Goal: Information Seeking & Learning: Check status

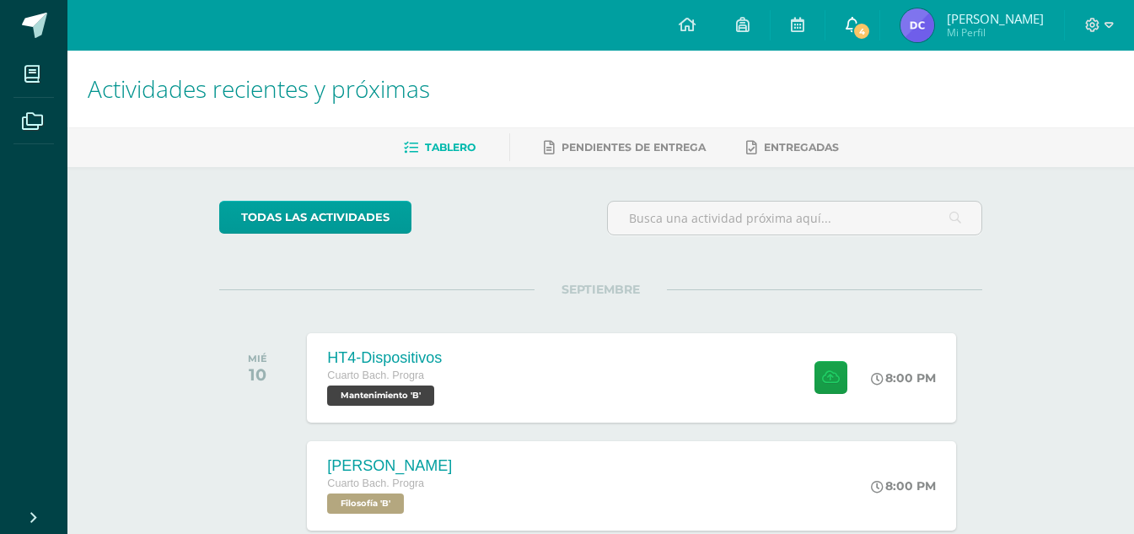
click at [860, 23] on link "4" at bounding box center [852, 25] width 54 height 51
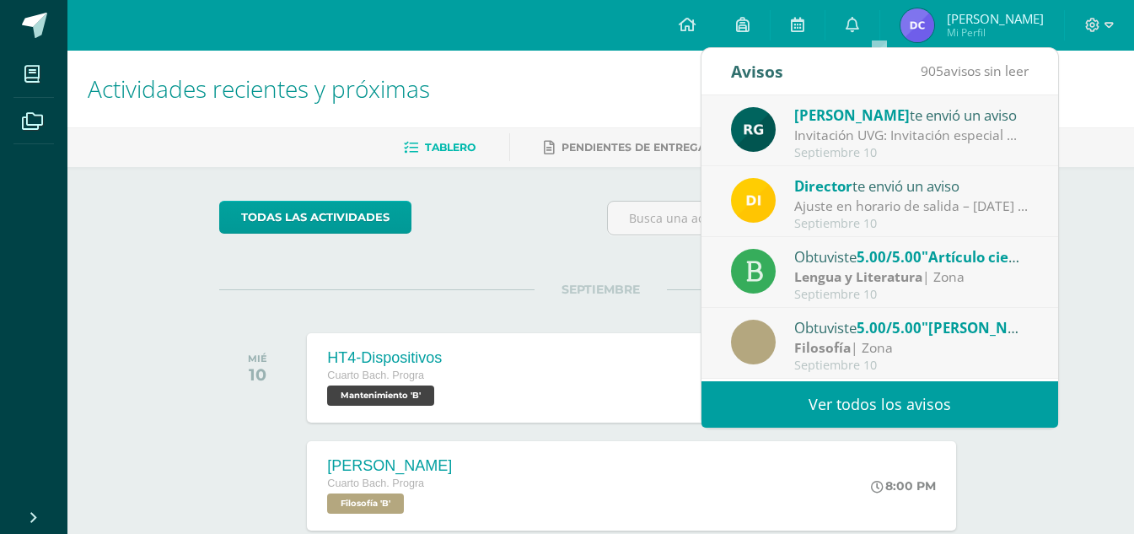
click at [889, 148] on div "Septiembre 10" at bounding box center [911, 153] width 234 height 14
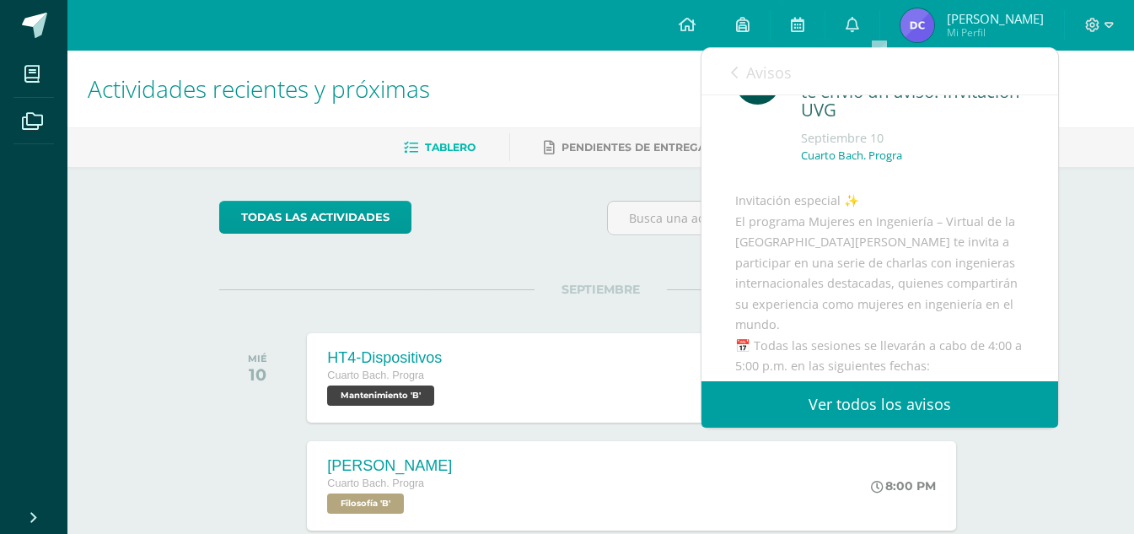
scroll to position [84, 0]
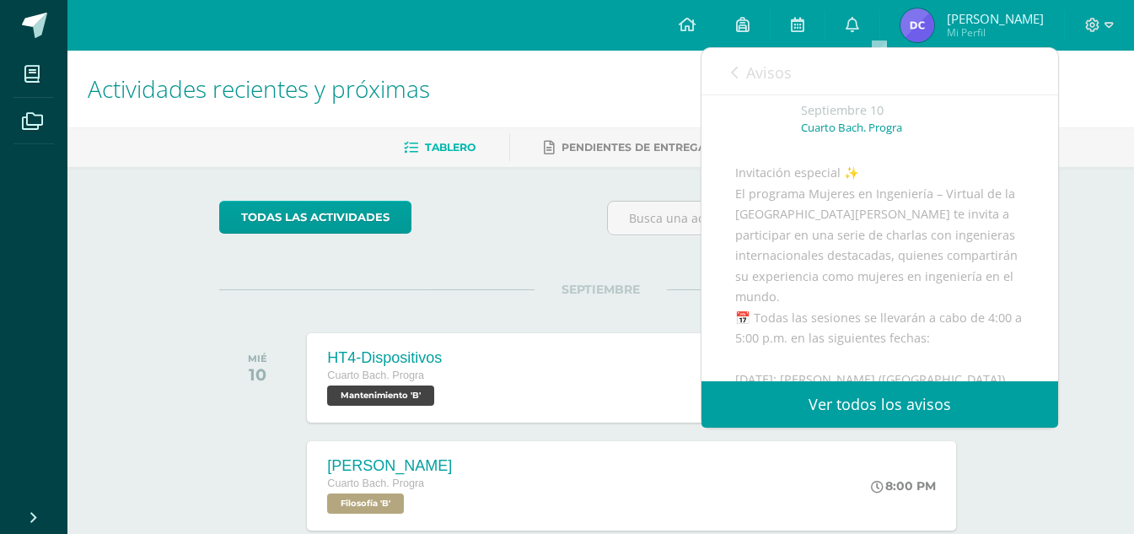
click at [734, 78] on icon at bounding box center [734, 72] width 7 height 13
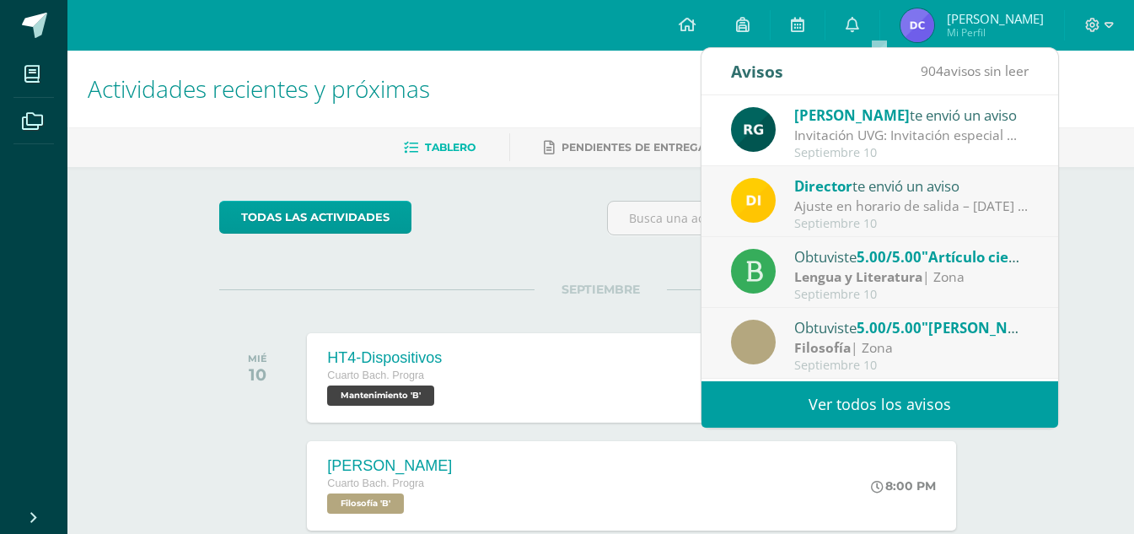
click at [926, 275] on div "Lengua y Literatura | Zona" at bounding box center [911, 276] width 234 height 19
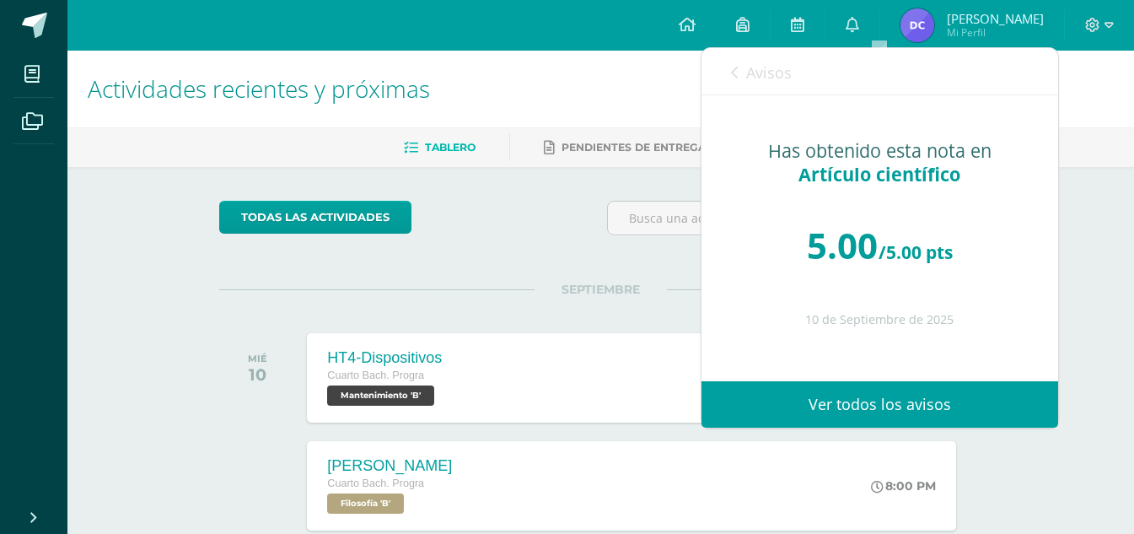
scroll to position [0, 0]
click at [739, 64] on link "Avisos" at bounding box center [761, 72] width 61 height 48
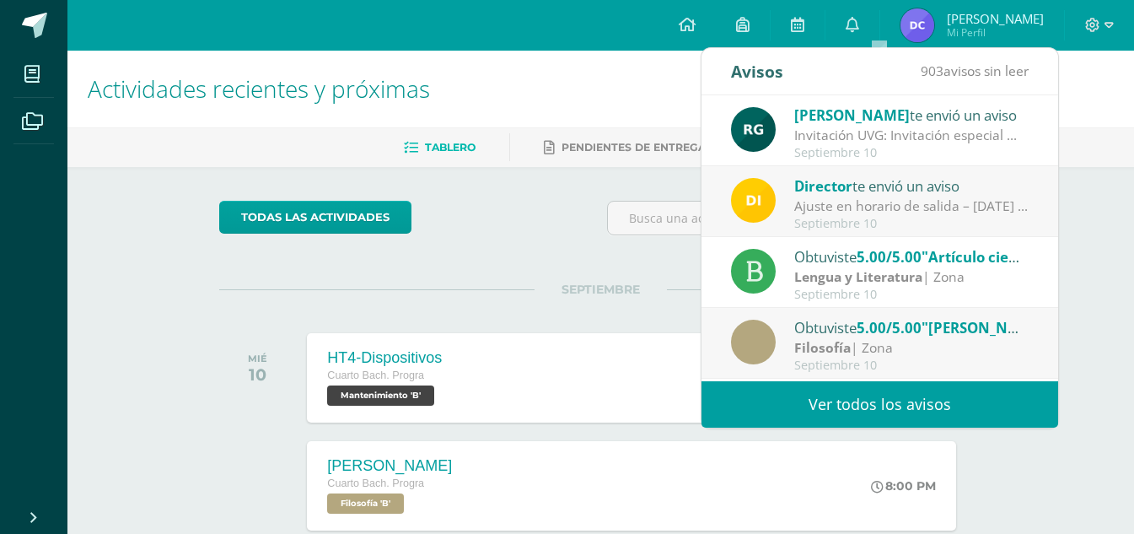
click at [920, 128] on div "Invitación UVG: Invitación especial ✨ El programa Mujeres en Ingeniería – Virtu…" at bounding box center [911, 135] width 234 height 19
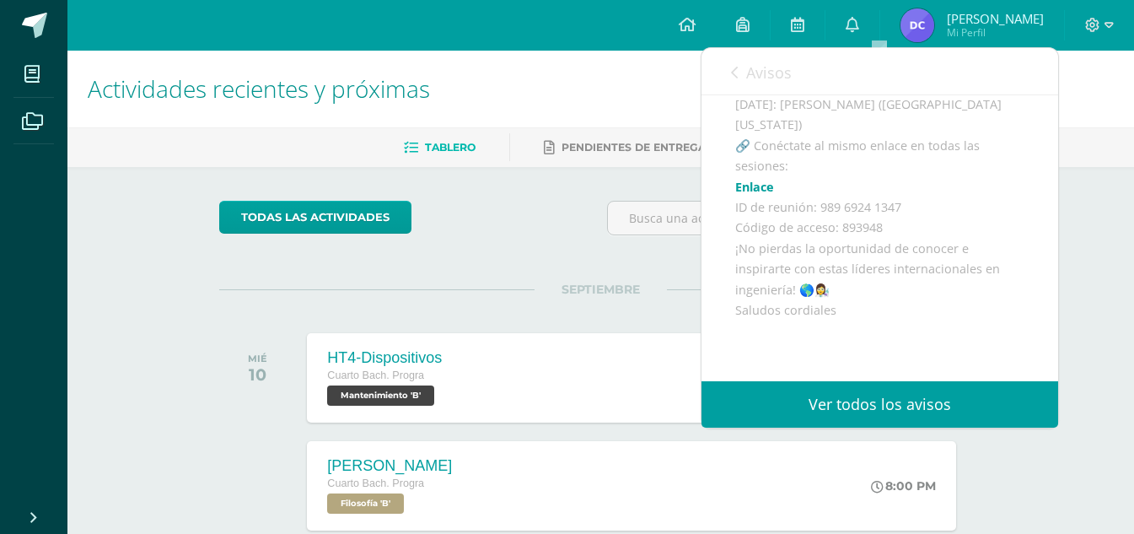
scroll to position [506, 0]
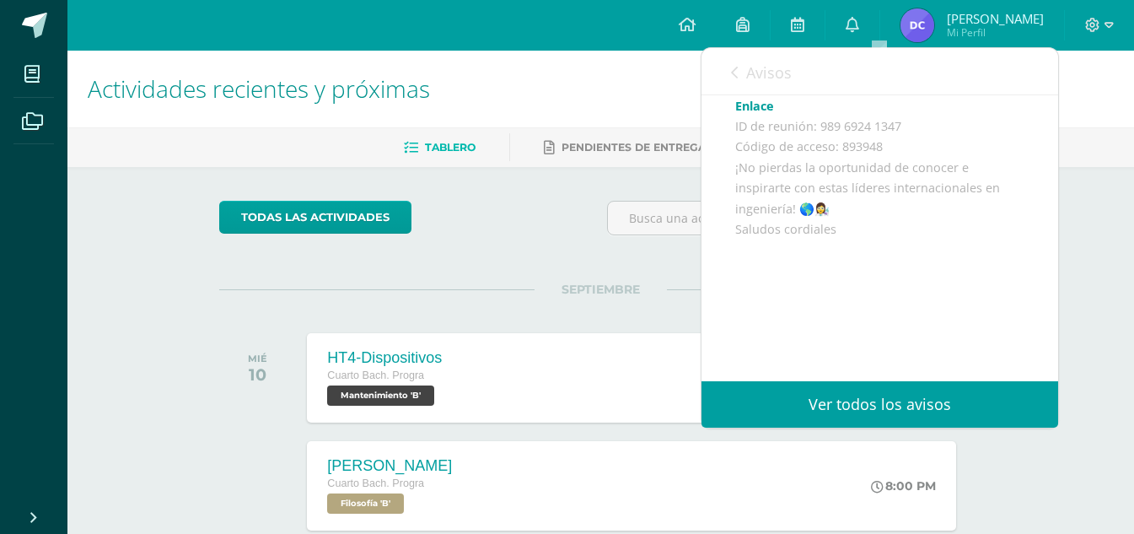
click at [723, 67] on div "Avisos 903 avisos sin leer Avisos" at bounding box center [879, 71] width 357 height 47
click at [732, 69] on icon at bounding box center [734, 72] width 7 height 13
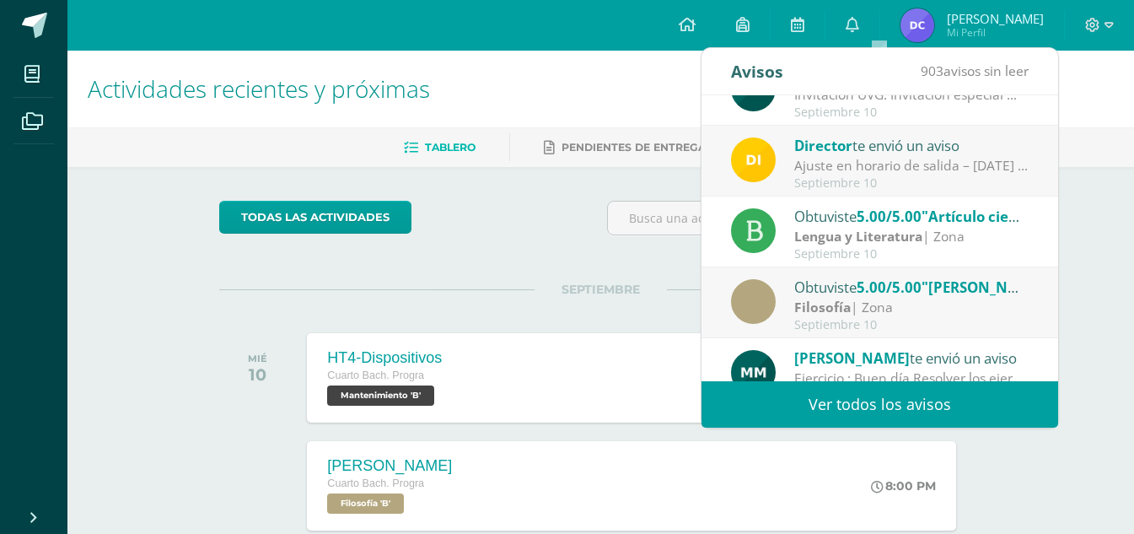
scroll to position [0, 0]
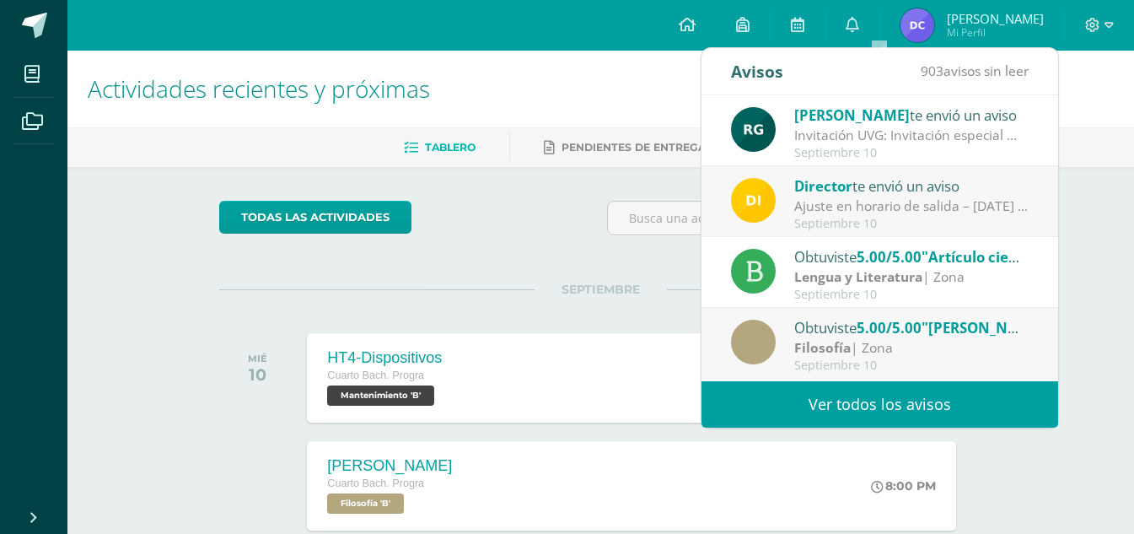
click at [844, 219] on div "Septiembre 10" at bounding box center [911, 224] width 234 height 14
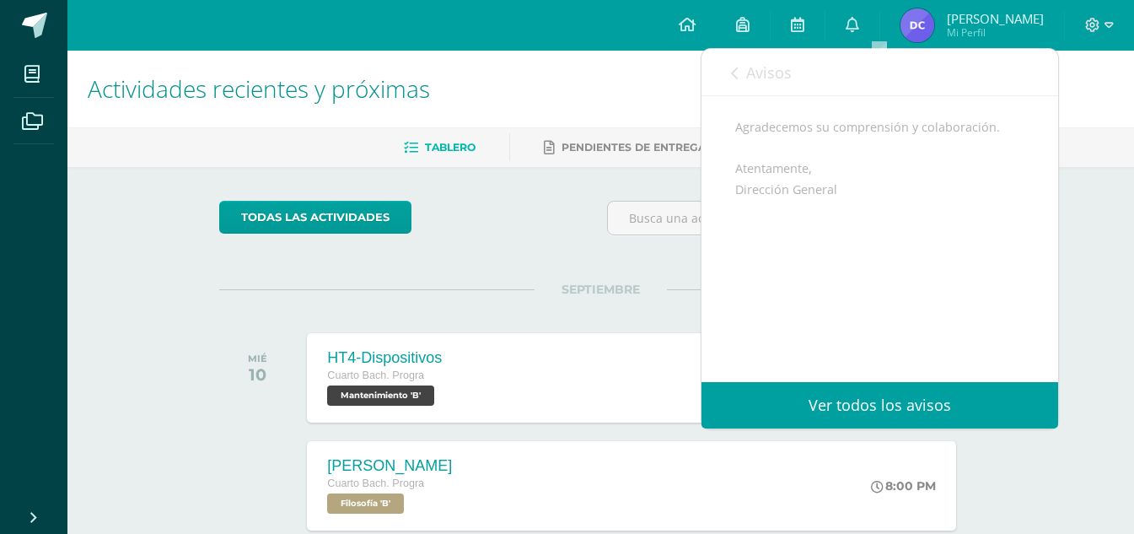
scroll to position [169, 0]
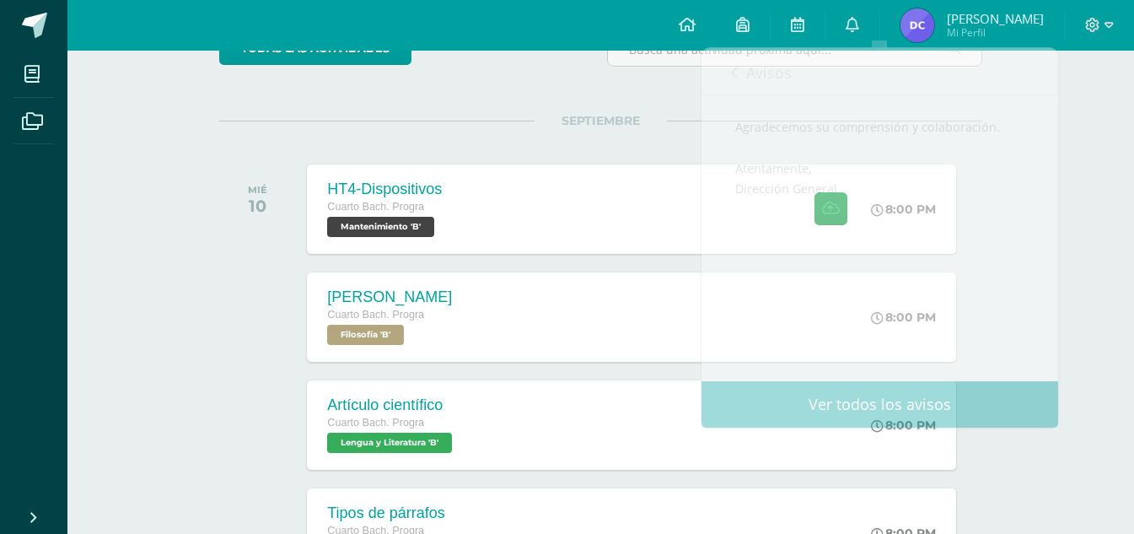
click at [417, 129] on div "SEPTIEMBRE MIÉ 10 HT4-Dispositivos Cuarto Bach. Progra Mantenimiento 'B' 8:00 P…" at bounding box center [600, 189] width 763 height 136
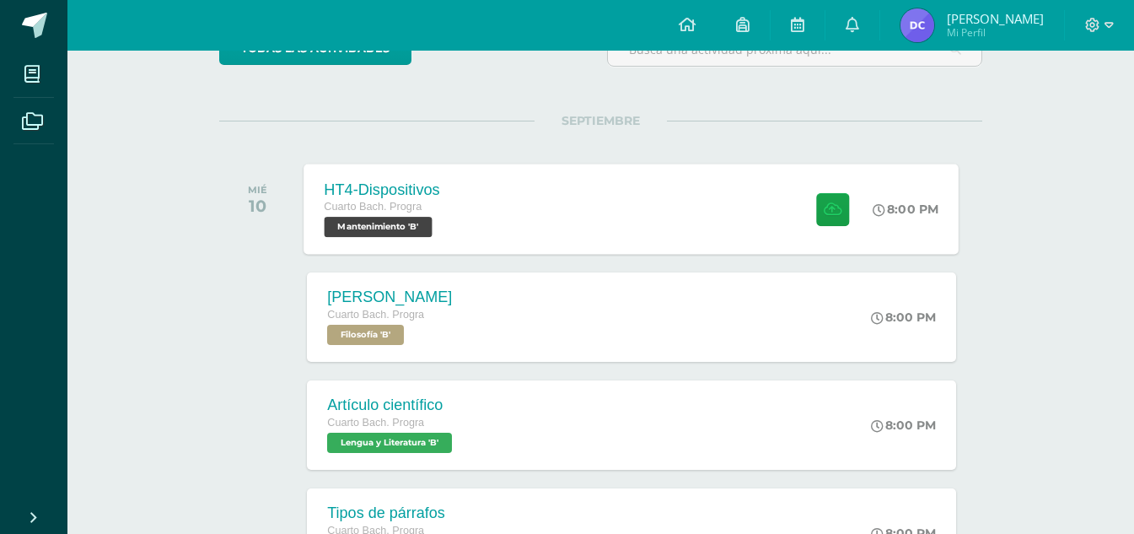
click at [565, 181] on div "HT4-Dispositivos Cuarto Bach. Progra Mantenimiento 'B' 8:00 PM HT4-Dispositivos…" at bounding box center [631, 209] width 655 height 90
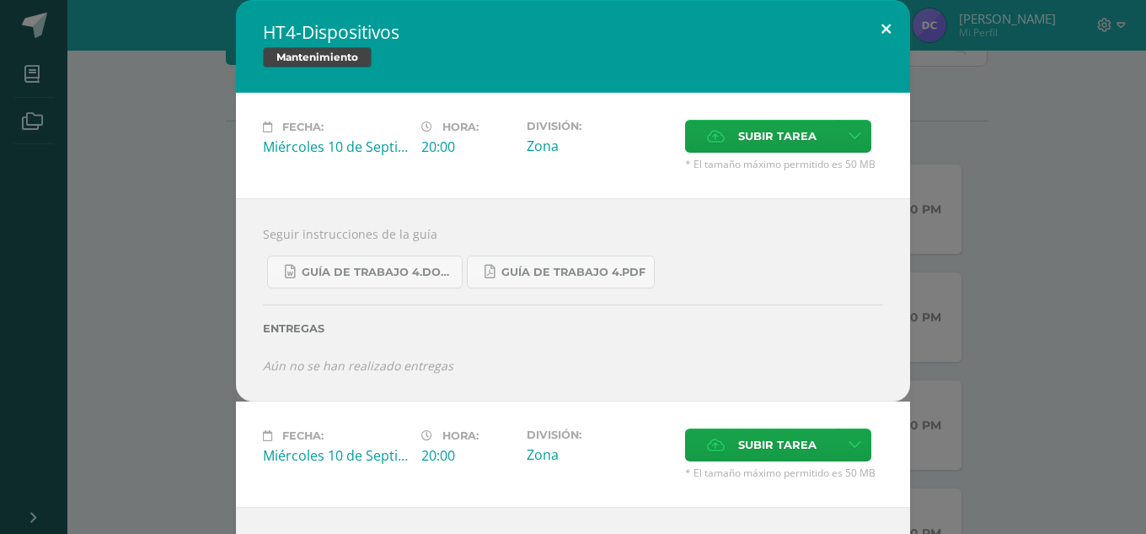
click at [872, 26] on button at bounding box center [886, 28] width 48 height 57
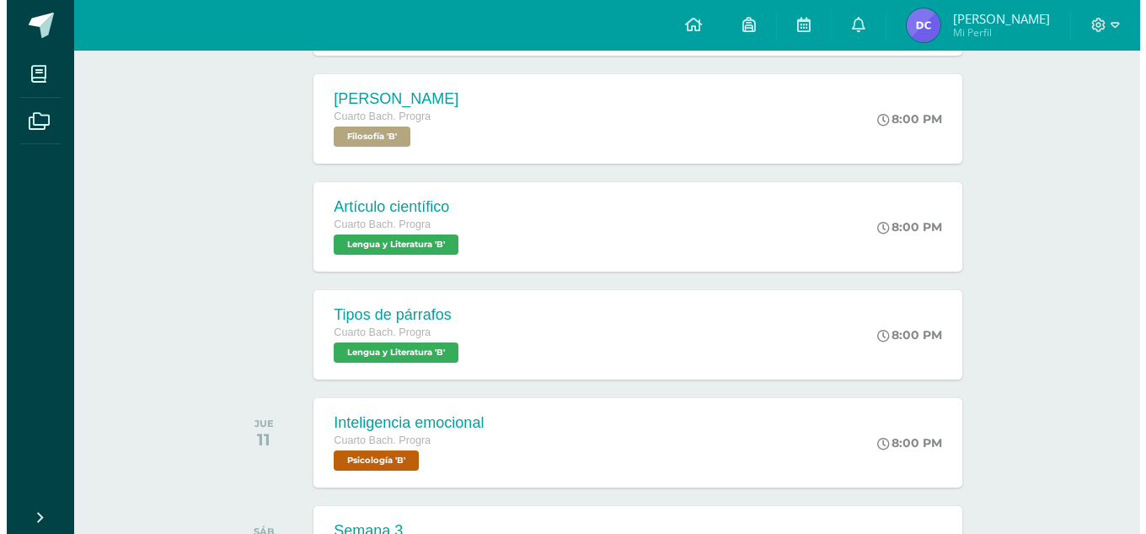
scroll to position [337, 0]
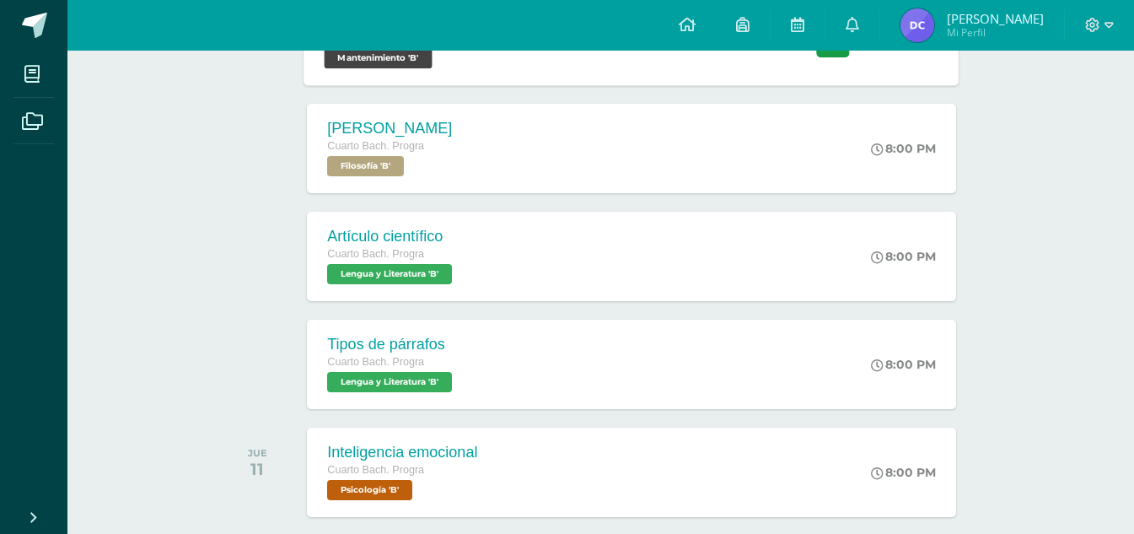
click at [543, 76] on div "HT4-Dispositivos Cuarto Bach. Progra Mantenimiento 'B' 8:00 PM HT4-Dispositivos…" at bounding box center [631, 40] width 655 height 90
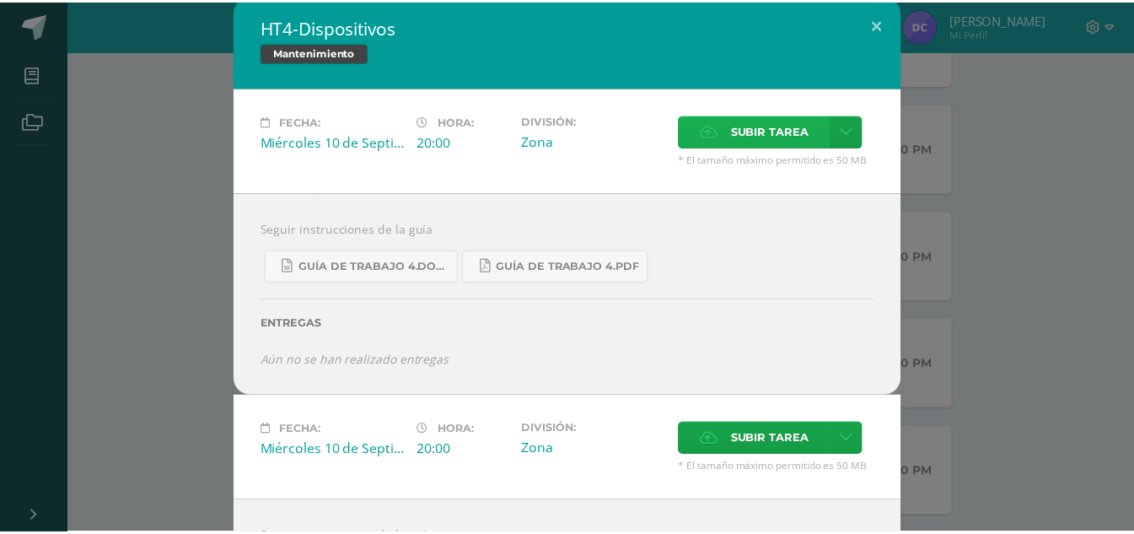
scroll to position [0, 0]
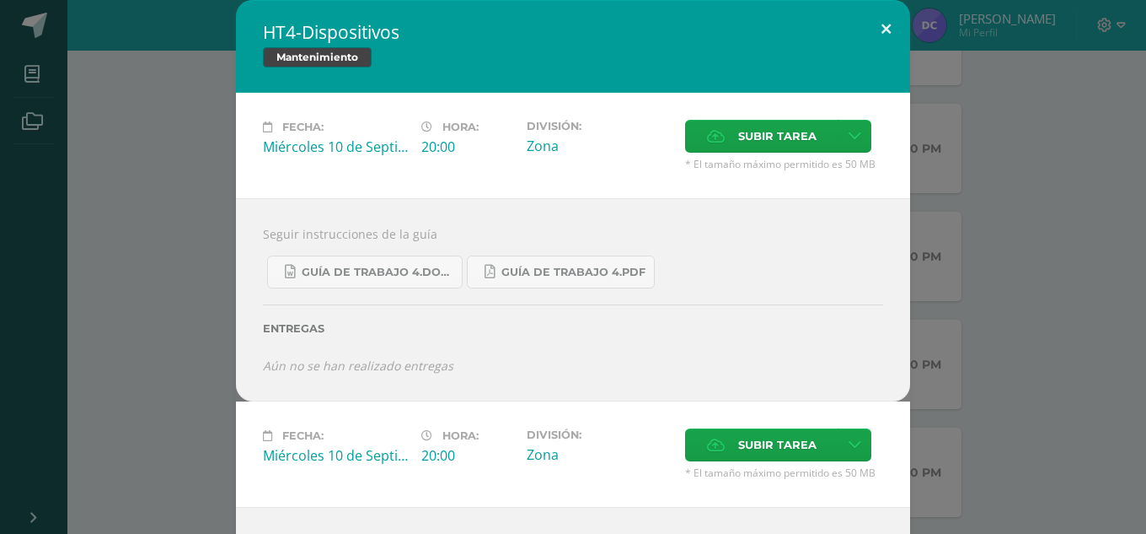
click at [869, 20] on button at bounding box center [886, 28] width 48 height 57
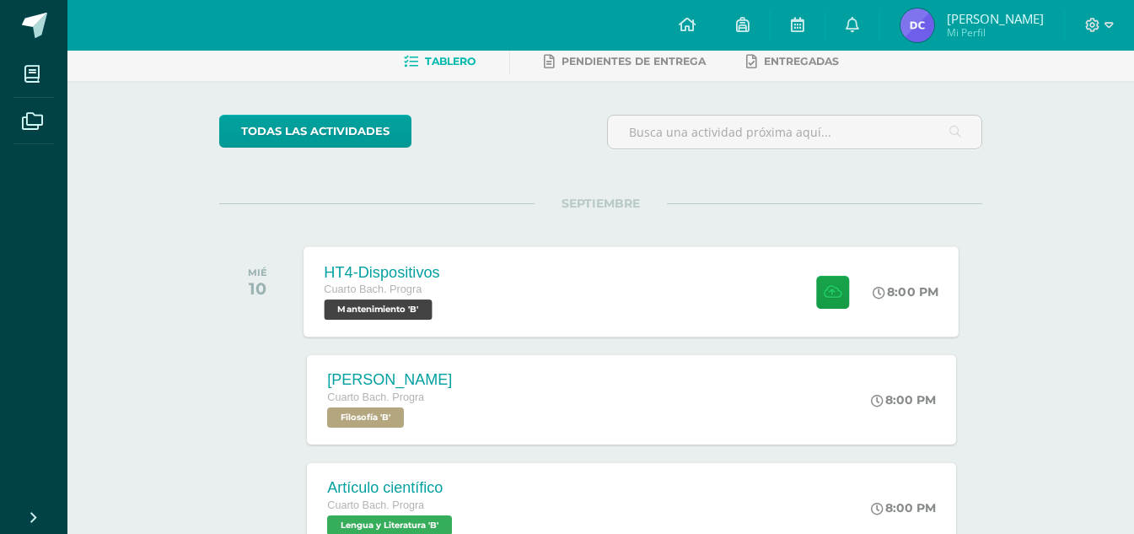
scroll to position [84, 0]
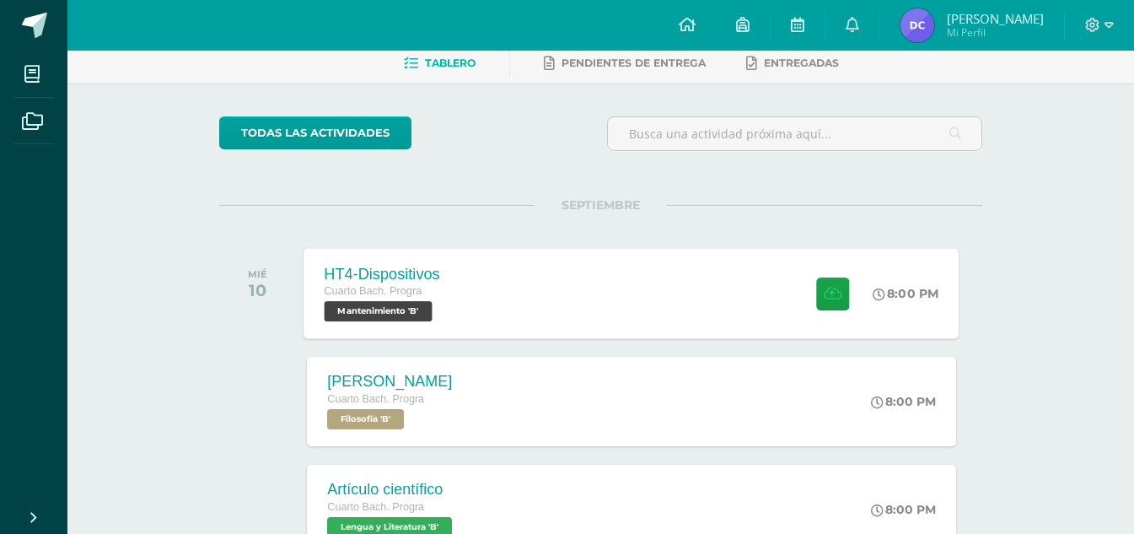
click at [520, 301] on div "HT4-Dispositivos Cuarto Bach. Progra Mantenimiento 'B' 8:00 PM HT4-Dispositivos…" at bounding box center [631, 293] width 655 height 90
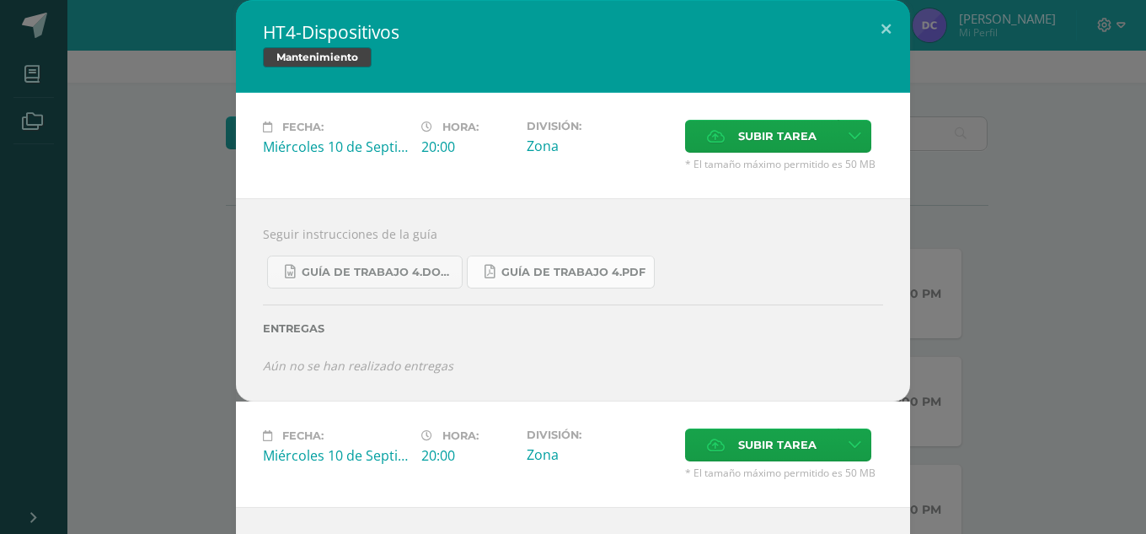
click at [550, 276] on span "Guía de trabajo 4.pdf" at bounding box center [573, 271] width 144 height 13
click at [883, 24] on button at bounding box center [886, 28] width 48 height 57
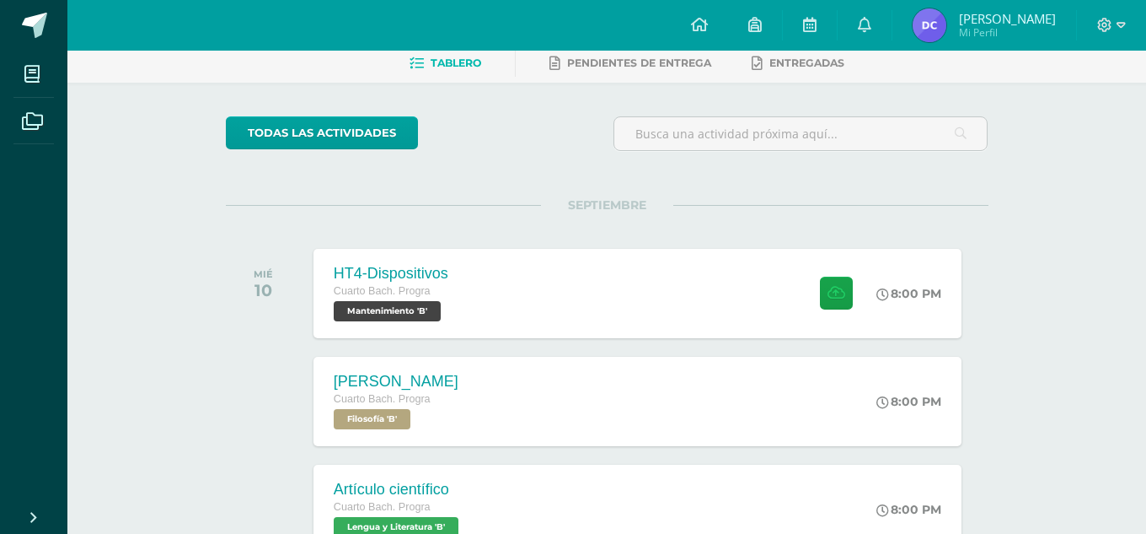
click at [1016, 22] on div "HT4-Dispositivos Mantenimiento Fecha: Miércoles 10 de Septiembre Hora: 20:00 Di…" at bounding box center [573, 355] width 1133 height 710
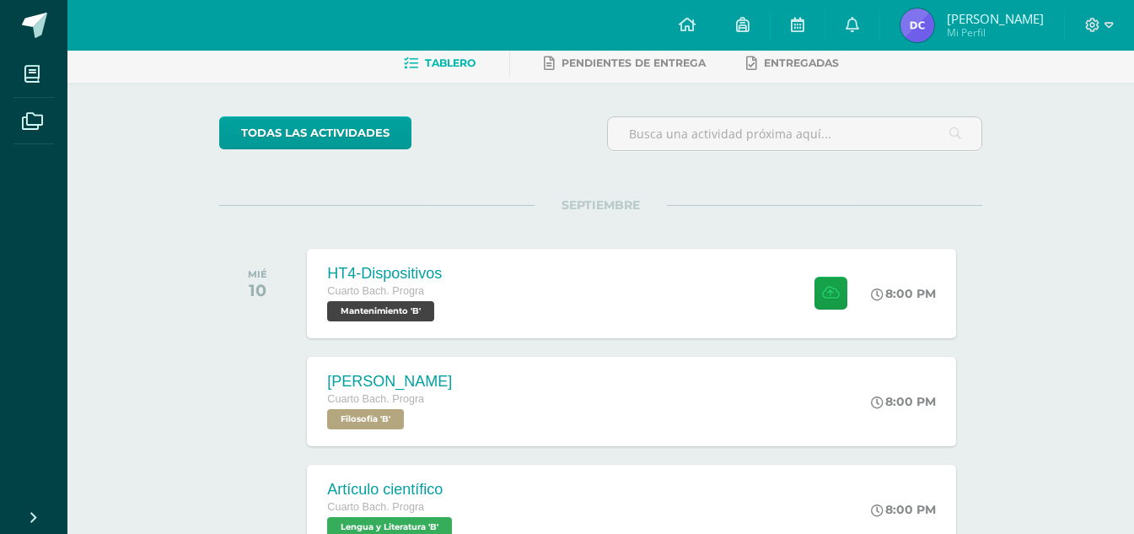
click at [977, 29] on span "Mi Perfil" at bounding box center [994, 32] width 97 height 14
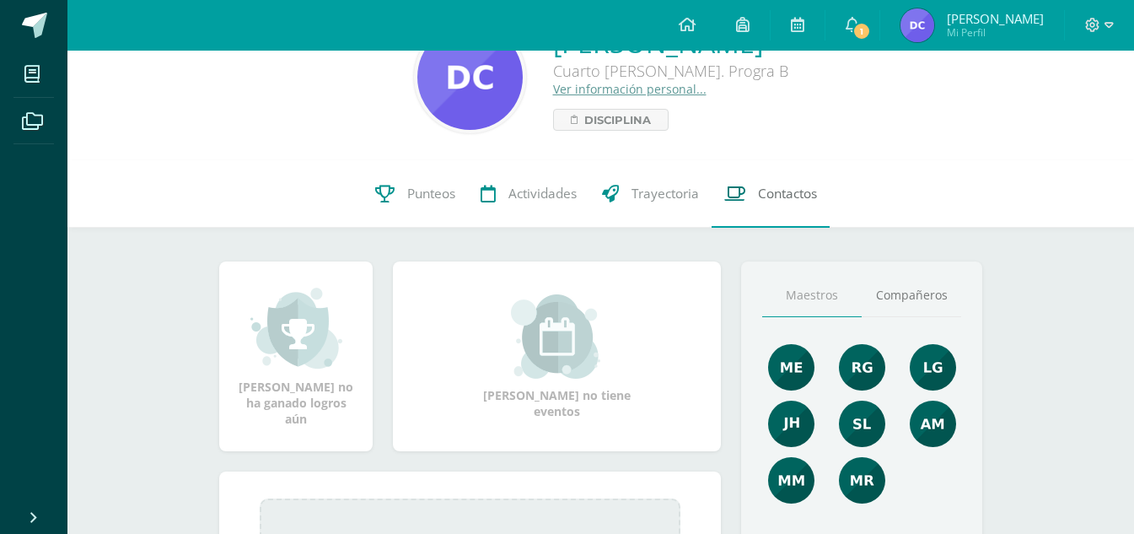
scroll to position [84, 0]
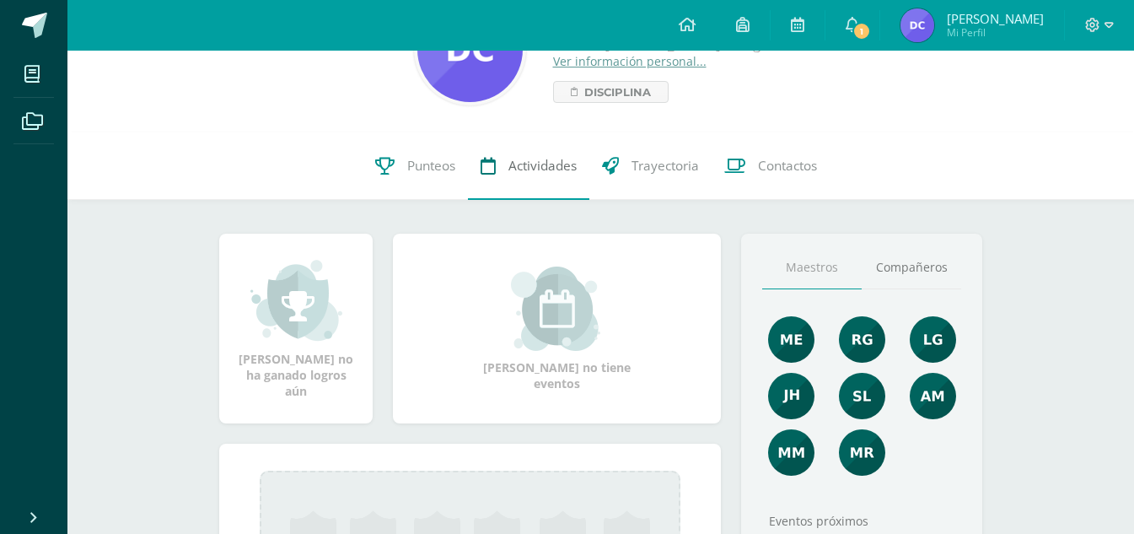
click at [547, 193] on link "Actividades" at bounding box center [528, 165] width 121 height 67
click at [422, 183] on link "Punteos" at bounding box center [414, 165] width 105 height 67
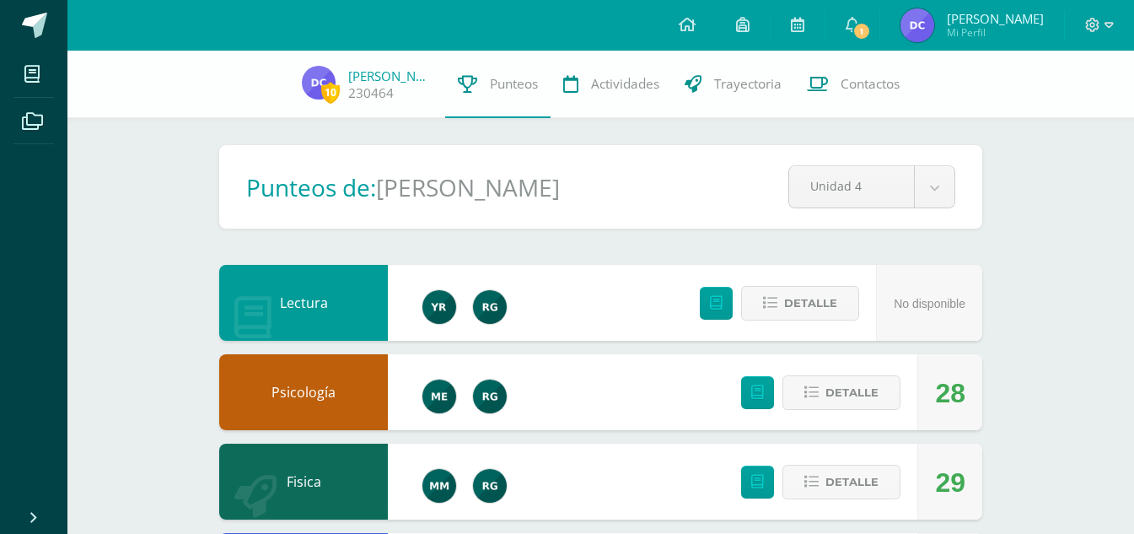
click at [871, 24] on span "1" at bounding box center [861, 31] width 19 height 19
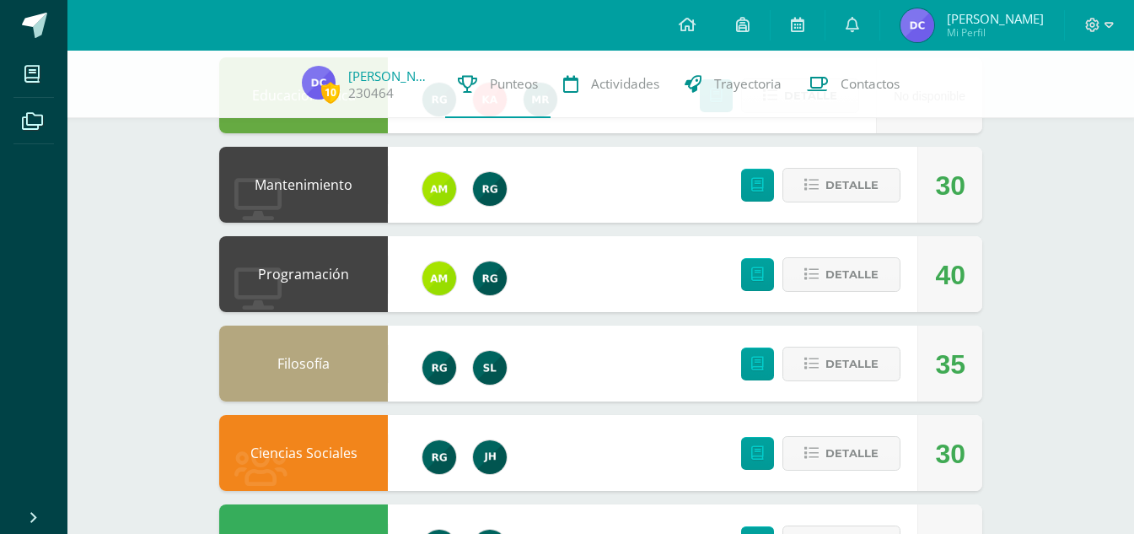
scroll to position [1091, 0]
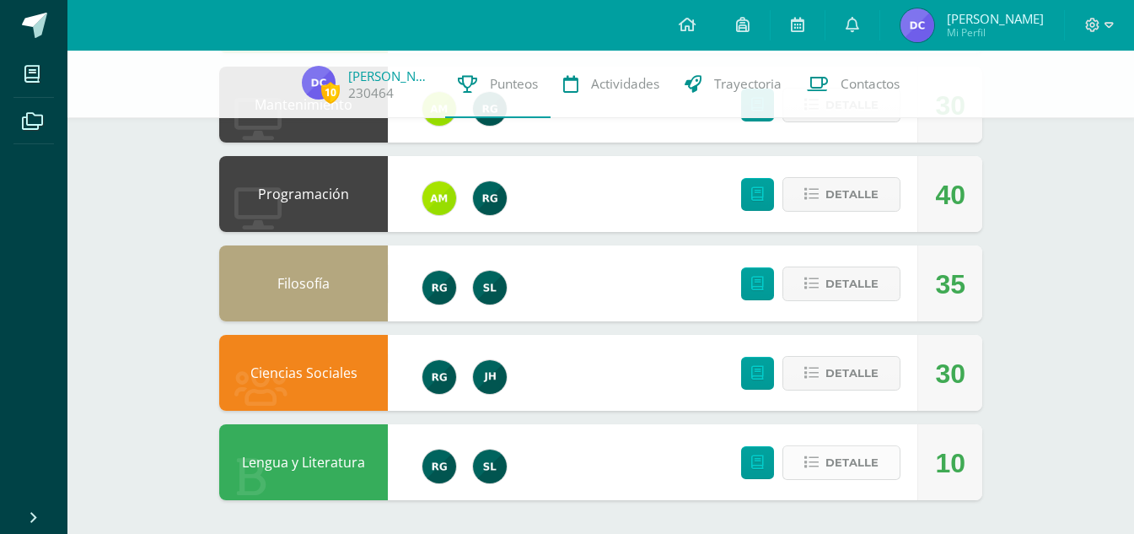
click at [864, 446] on button "Detalle" at bounding box center [841, 462] width 118 height 35
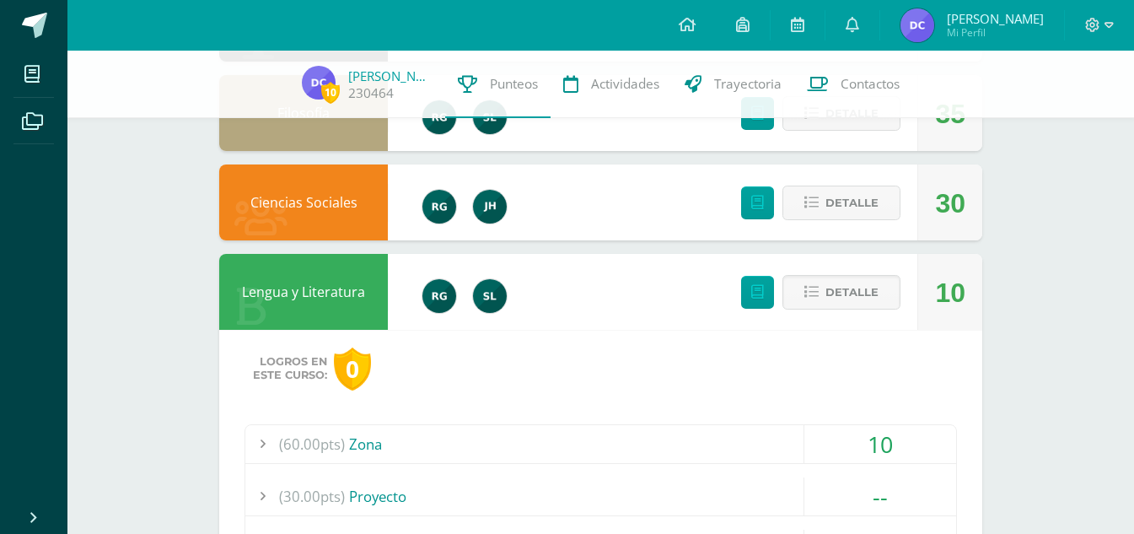
scroll to position [1429, 0]
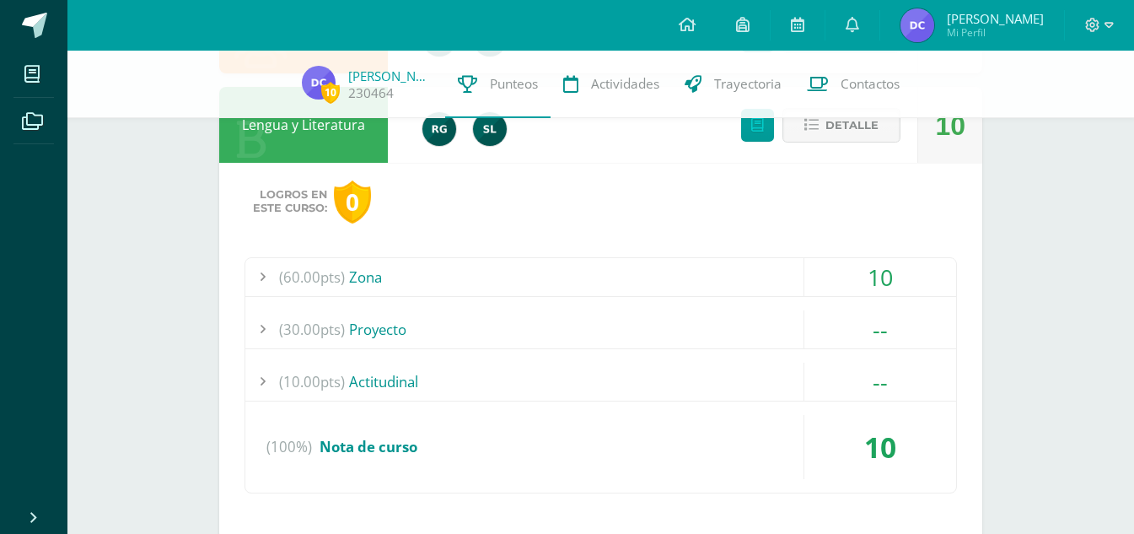
click at [336, 288] on span "(60.00pts)" at bounding box center [312, 277] width 66 height 38
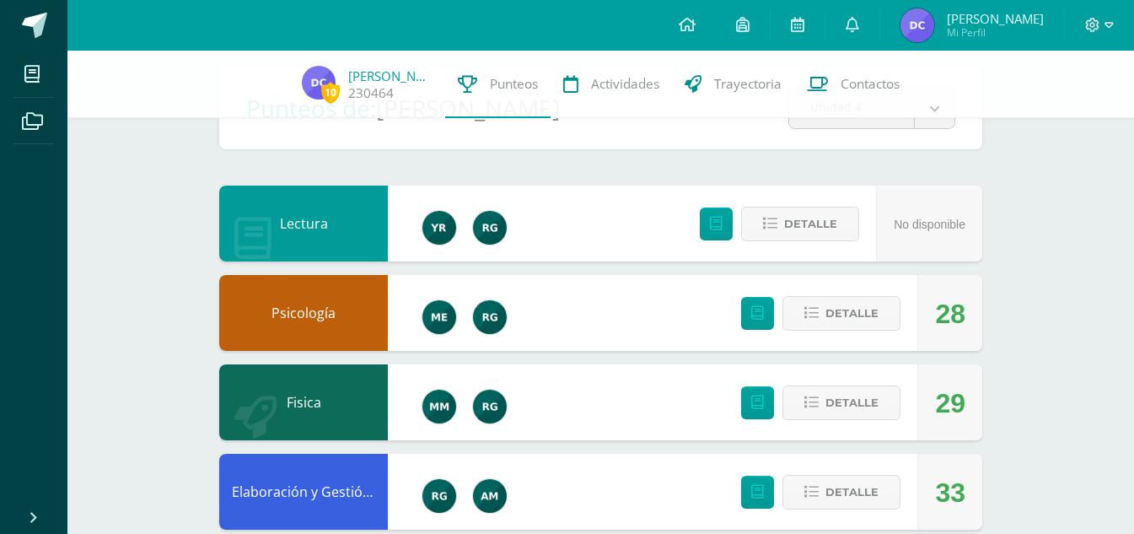
scroll to position [0, 0]
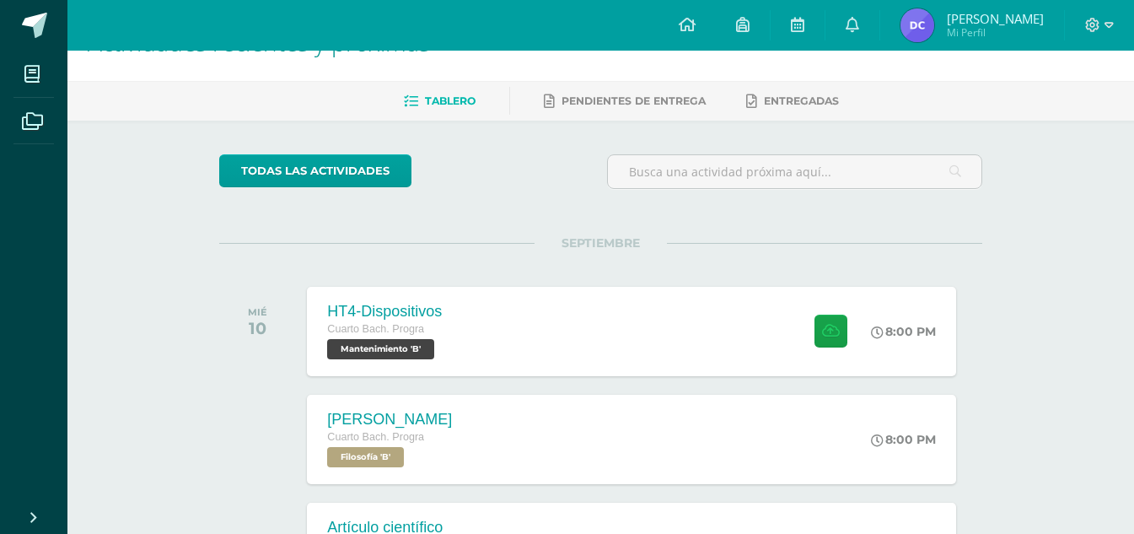
scroll to position [84, 0]
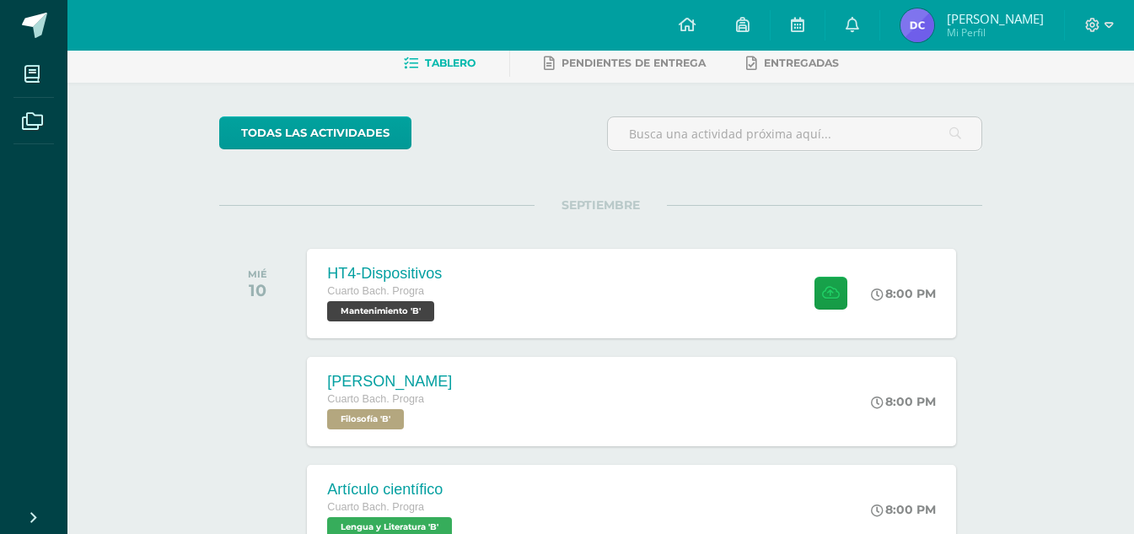
click at [934, 29] on img at bounding box center [917, 25] width 34 height 34
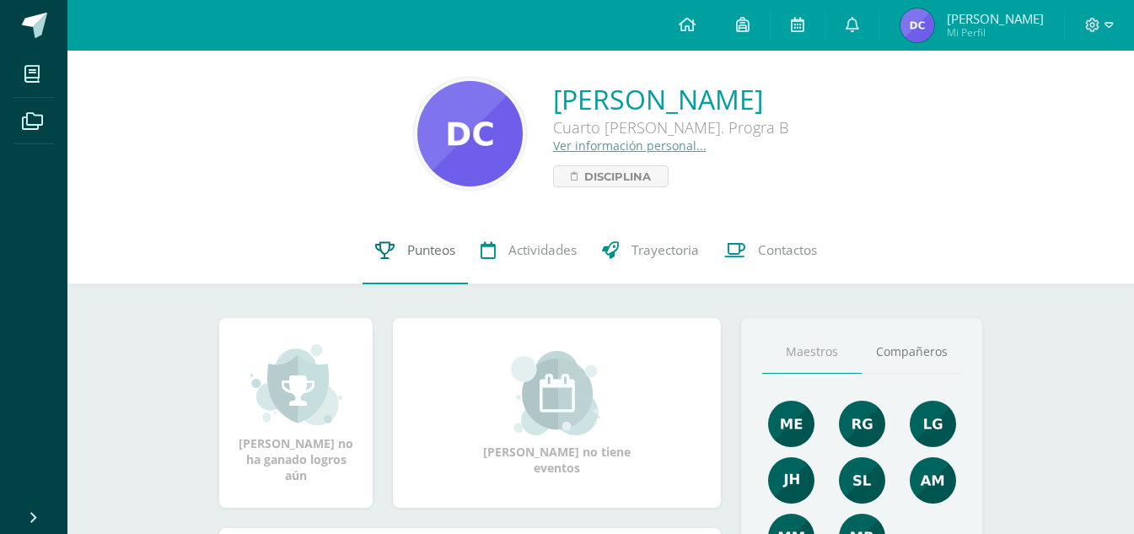
click at [412, 266] on link "Punteos" at bounding box center [414, 250] width 105 height 67
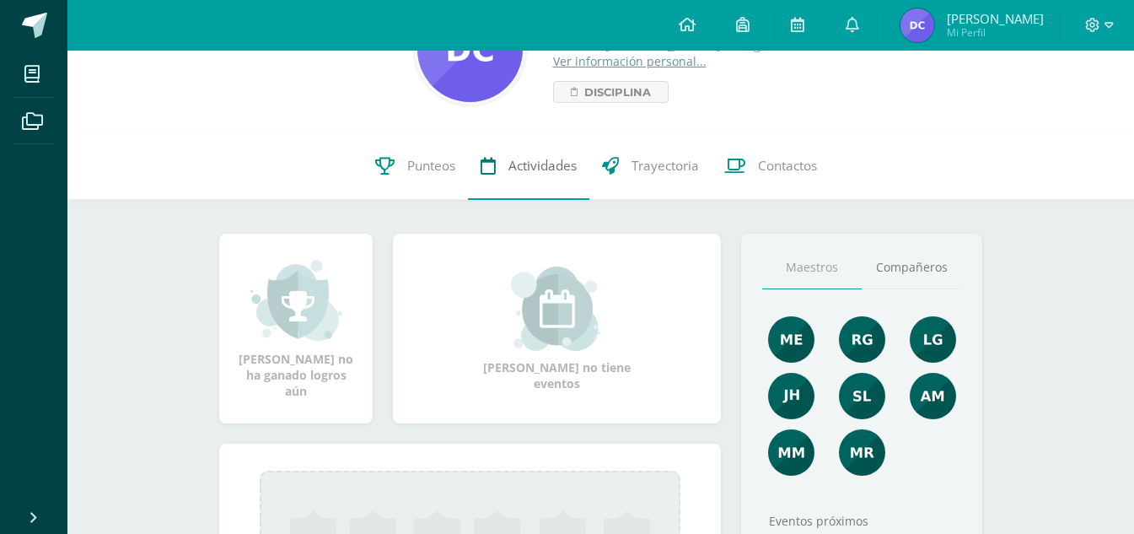
scroll to position [169, 0]
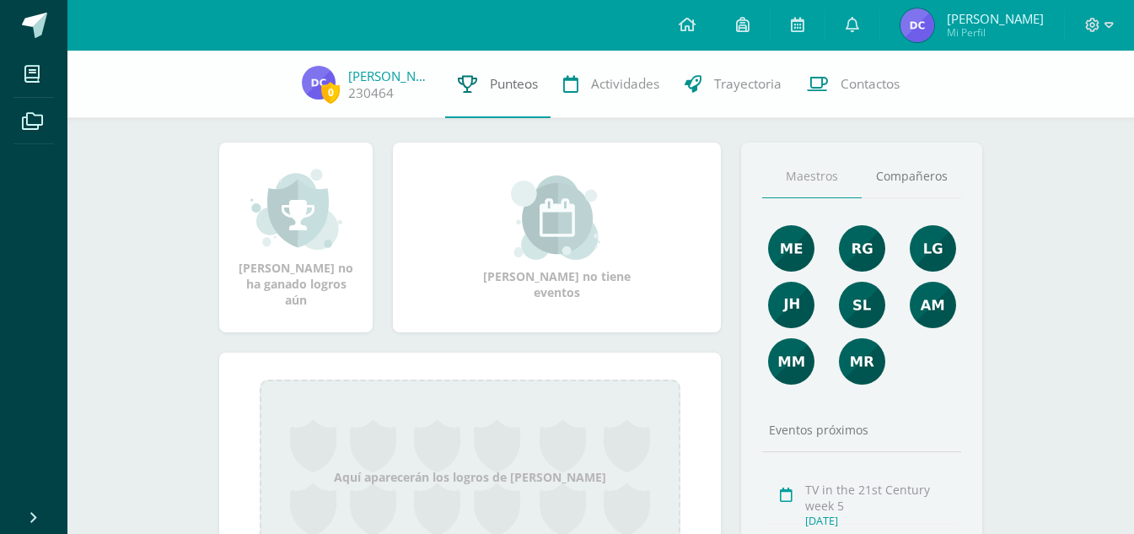
click at [490, 88] on span "Punteos" at bounding box center [514, 84] width 48 height 18
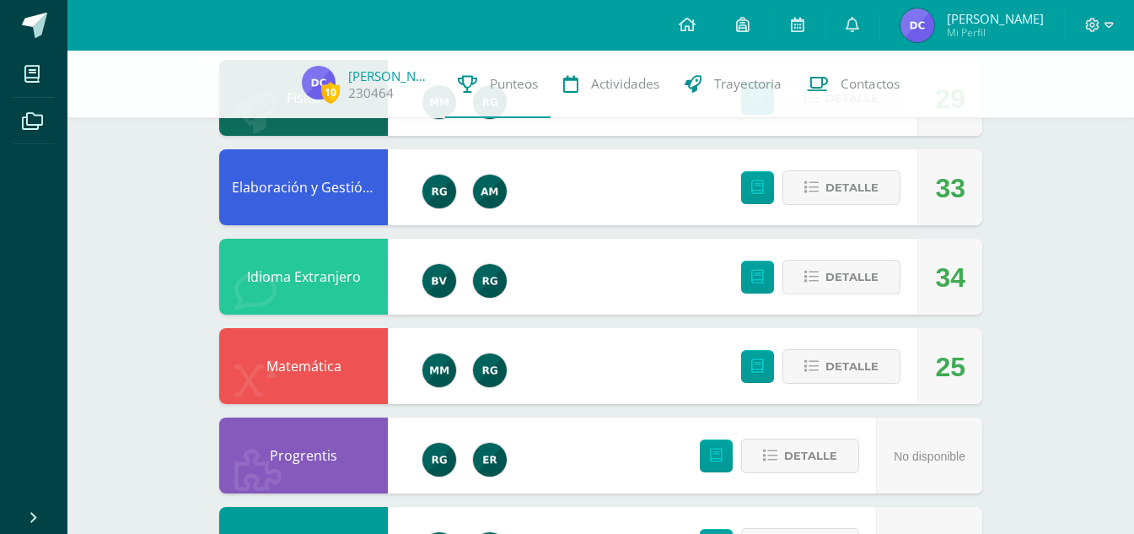
scroll to position [421, 0]
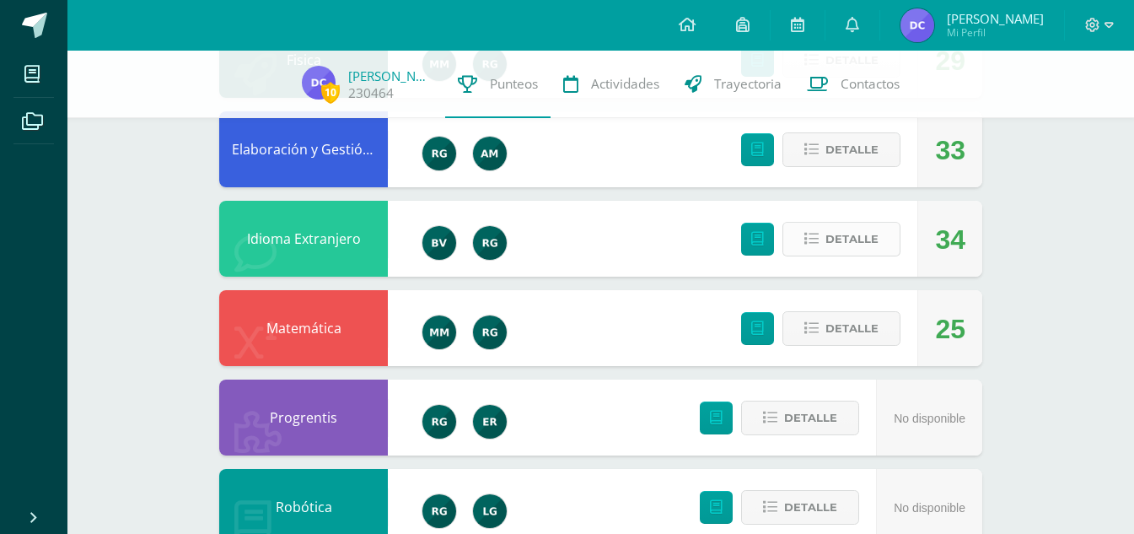
click at [811, 233] on icon at bounding box center [811, 239] width 14 height 14
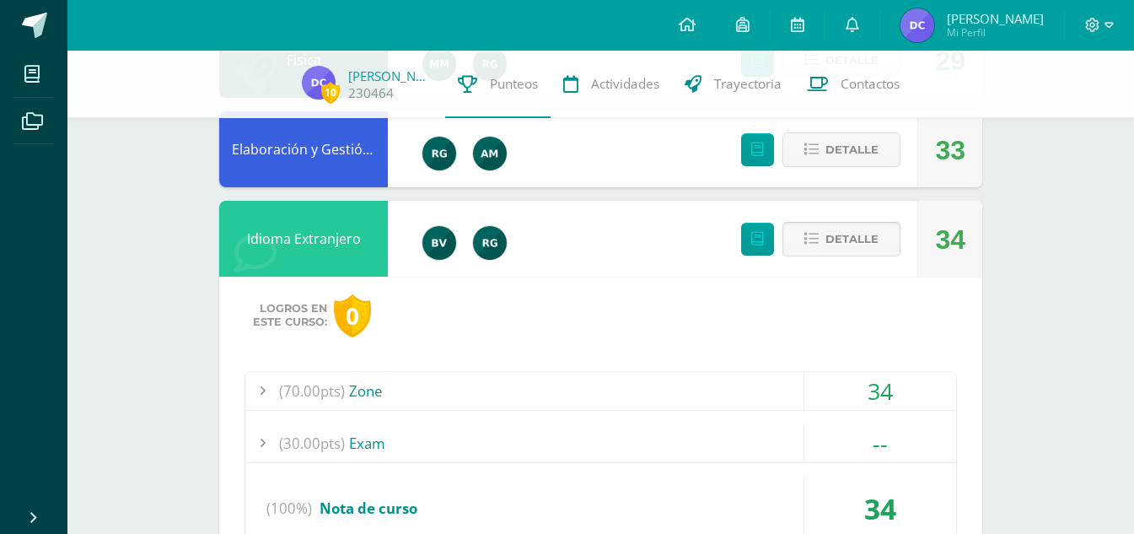
click at [837, 248] on span "Detalle" at bounding box center [851, 238] width 53 height 31
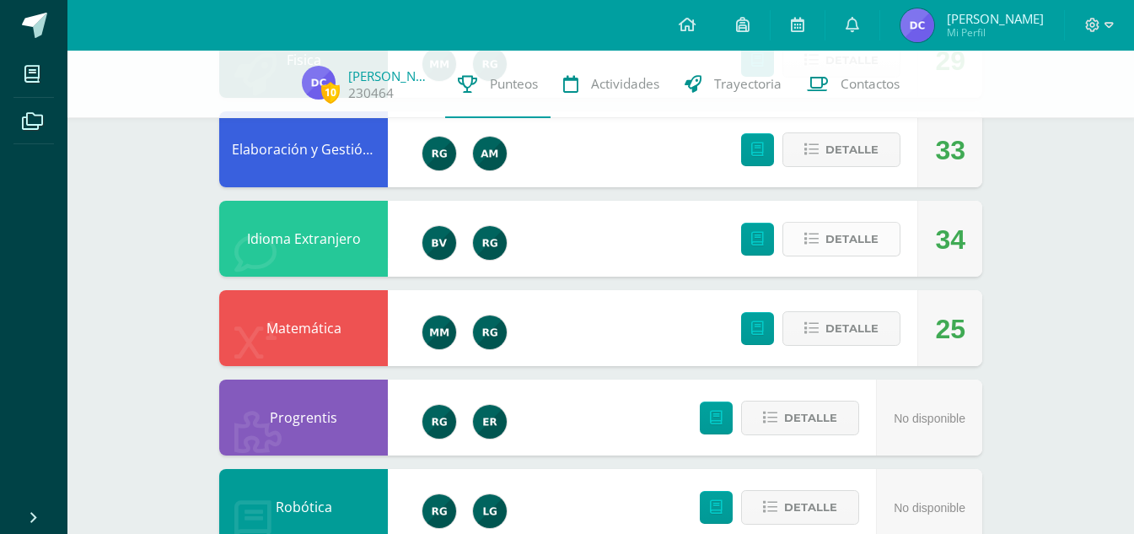
click at [859, 237] on span "Detalle" at bounding box center [851, 238] width 53 height 31
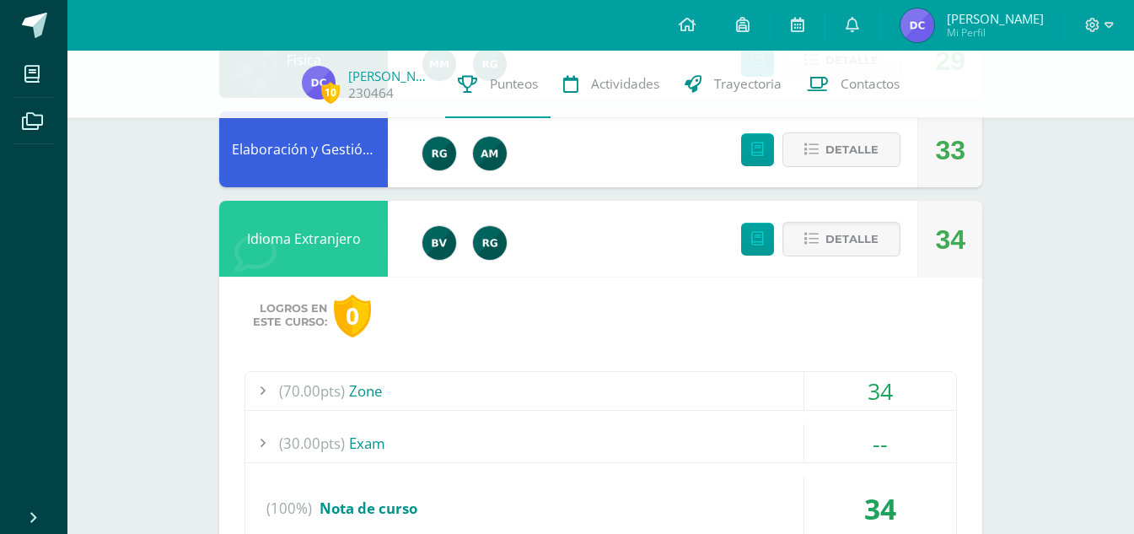
click at [338, 389] on span "(70.00pts)" at bounding box center [312, 391] width 66 height 38
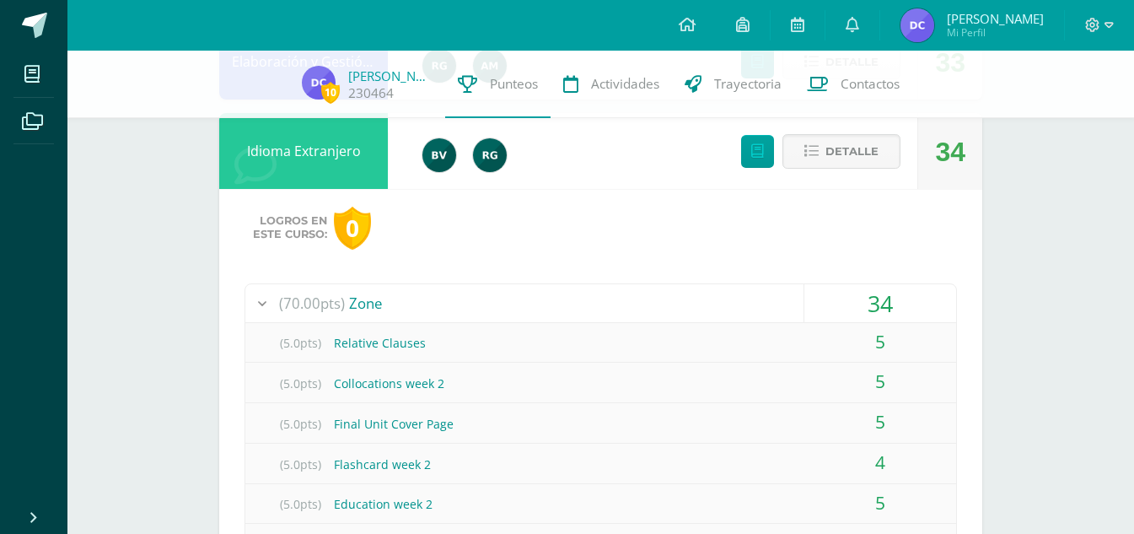
scroll to position [506, 0]
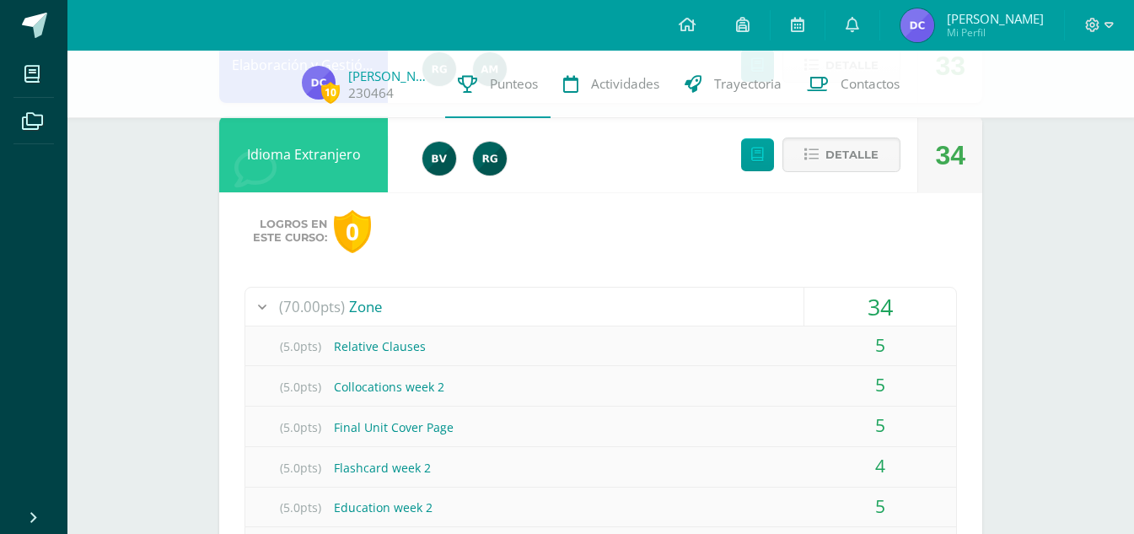
click at [362, 319] on div "(70.00pts) Zone" at bounding box center [600, 306] width 711 height 38
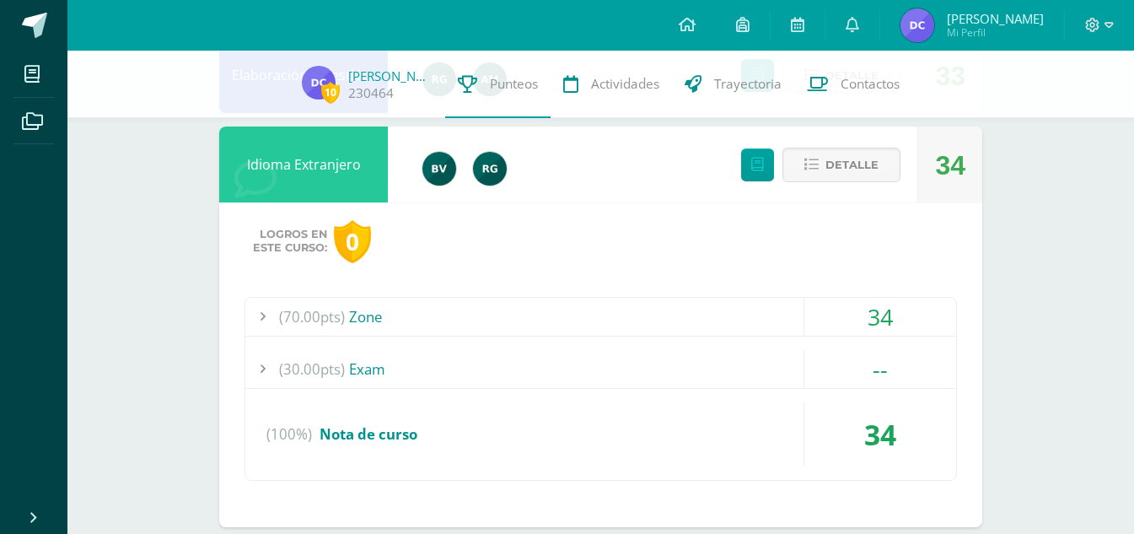
scroll to position [421, 0]
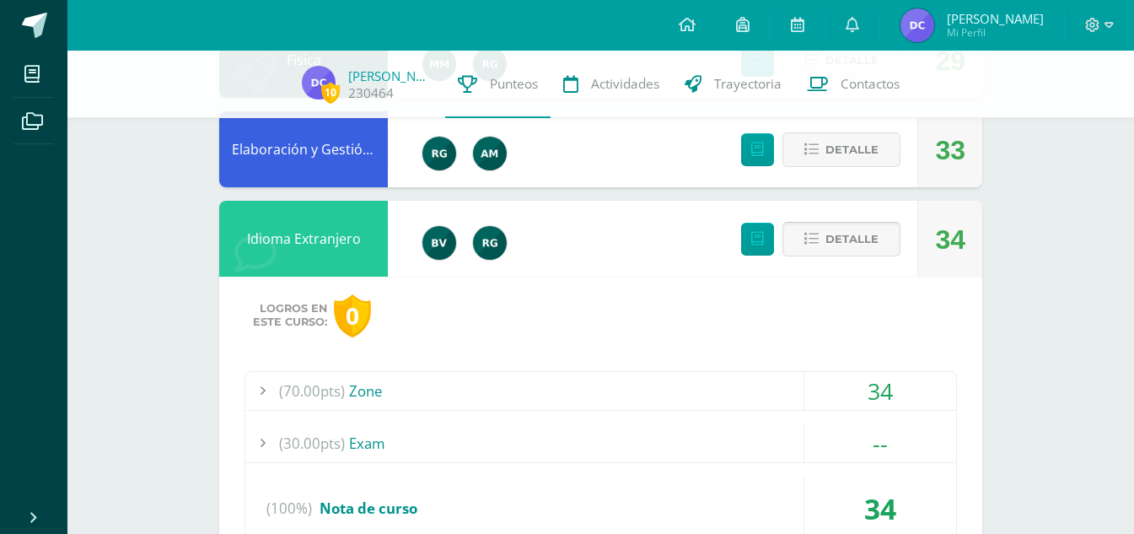
click at [830, 235] on span "Detalle" at bounding box center [851, 238] width 53 height 31
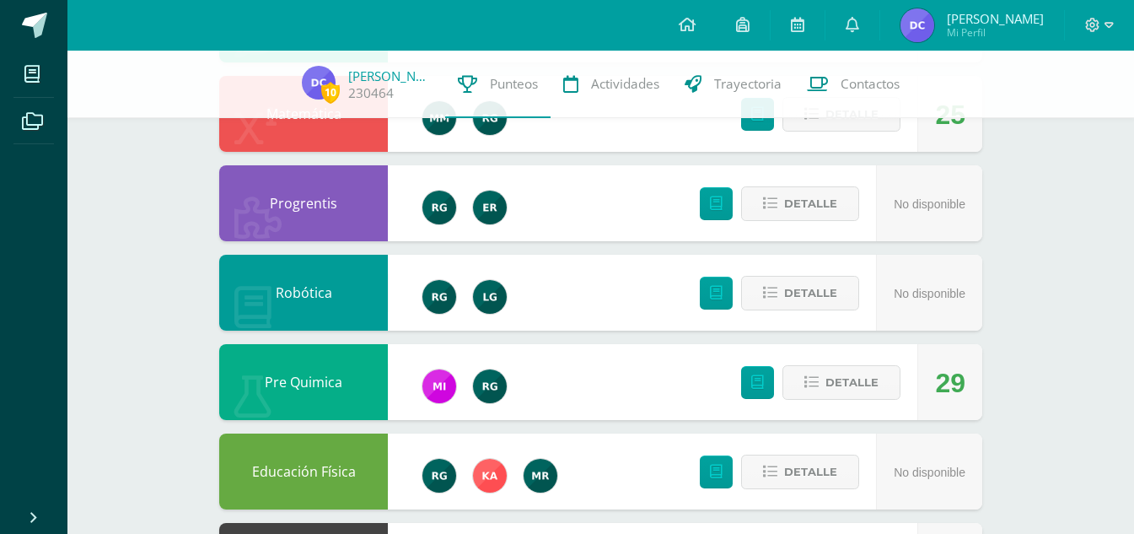
scroll to position [674, 0]
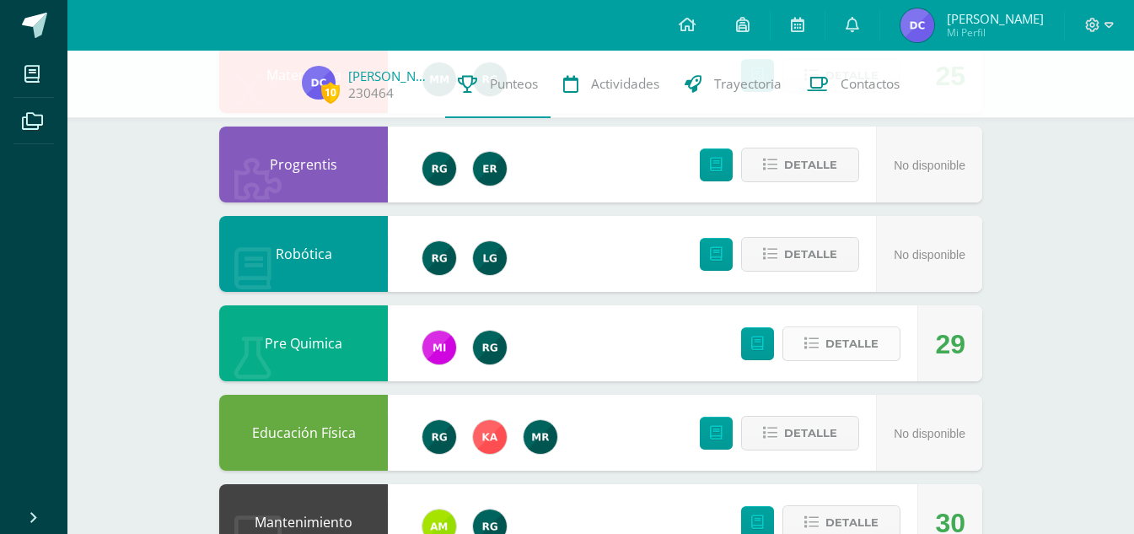
click at [854, 333] on span "Detalle" at bounding box center [851, 343] width 53 height 31
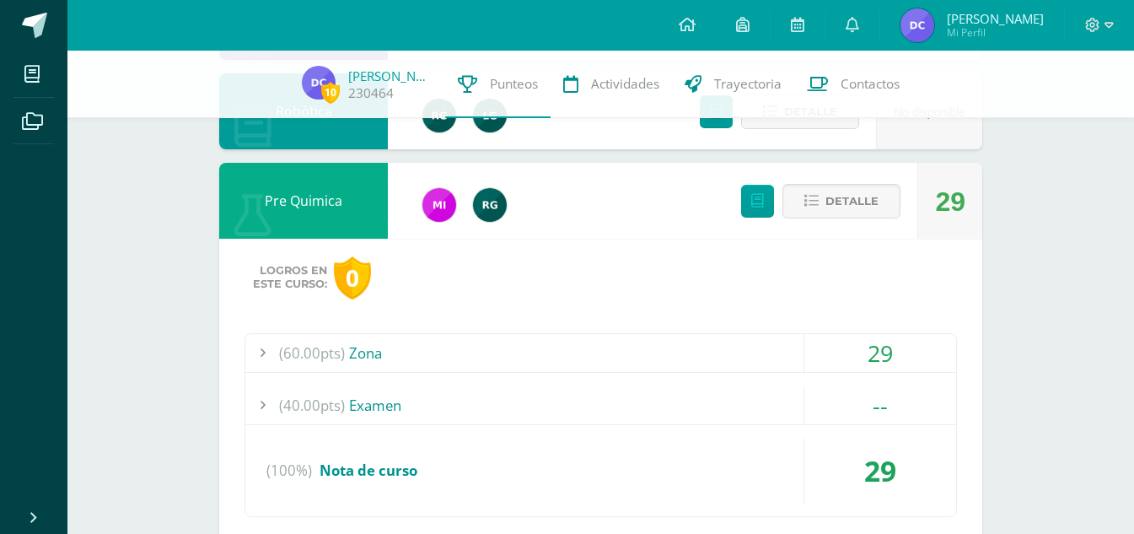
scroll to position [843, 0]
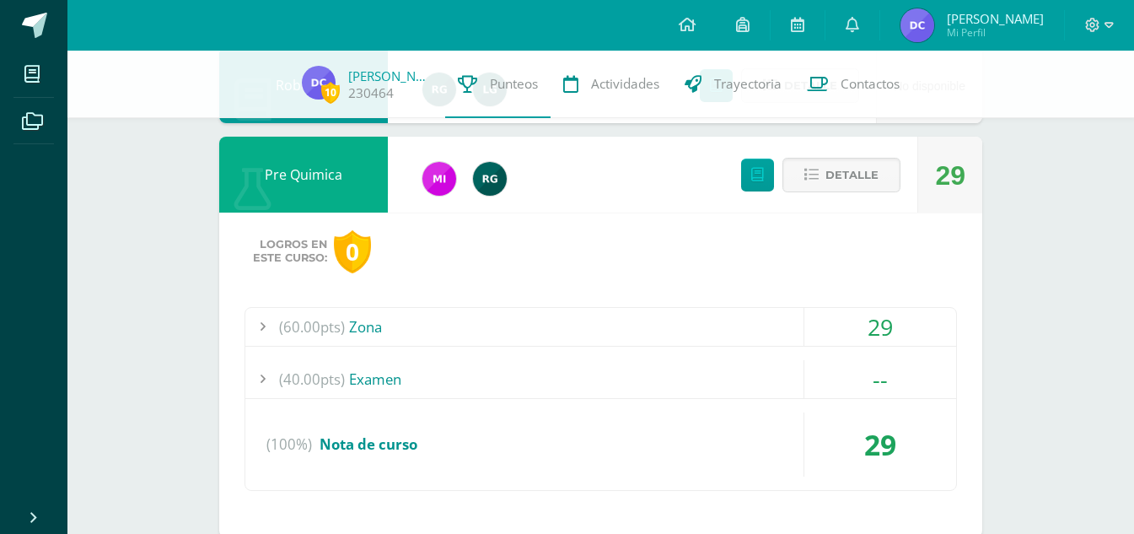
click at [407, 338] on div "(60.00pts) Zona" at bounding box center [600, 327] width 711 height 38
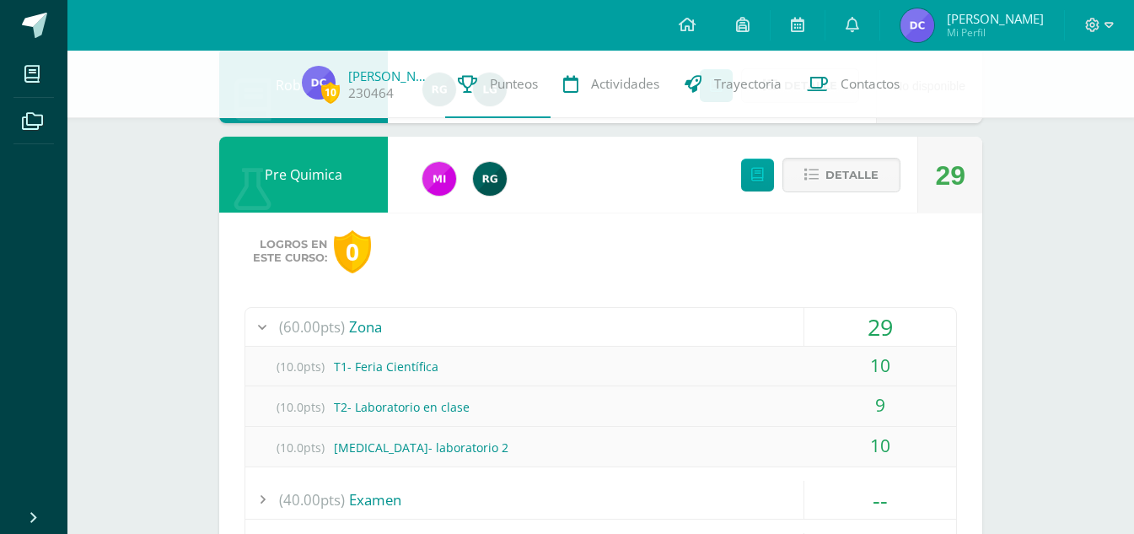
click at [833, 193] on div "Detalle" at bounding box center [816, 175] width 201 height 76
click at [833, 188] on span "Detalle" at bounding box center [851, 174] width 53 height 31
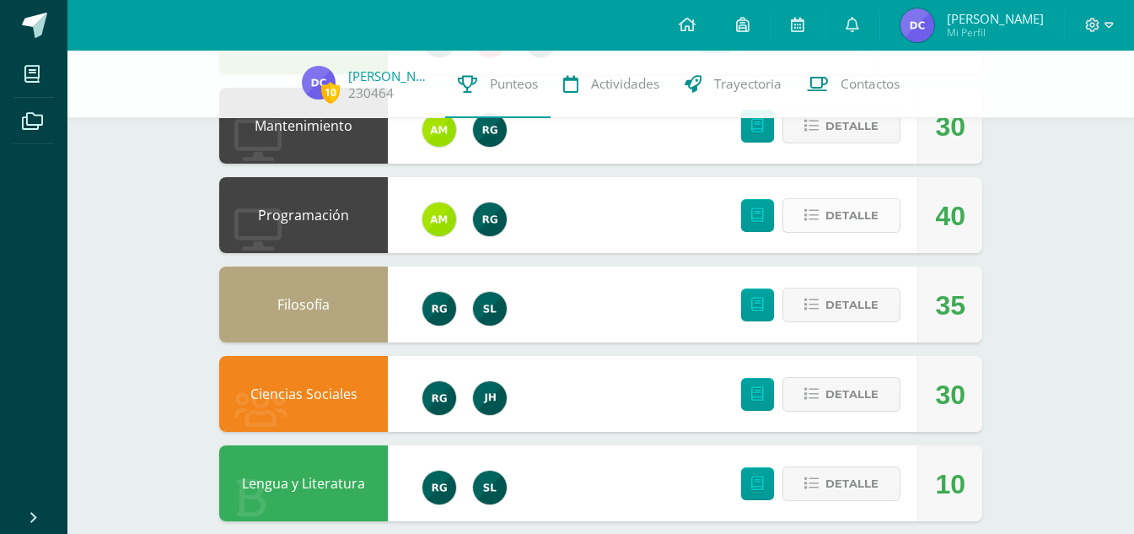
scroll to position [1091, 0]
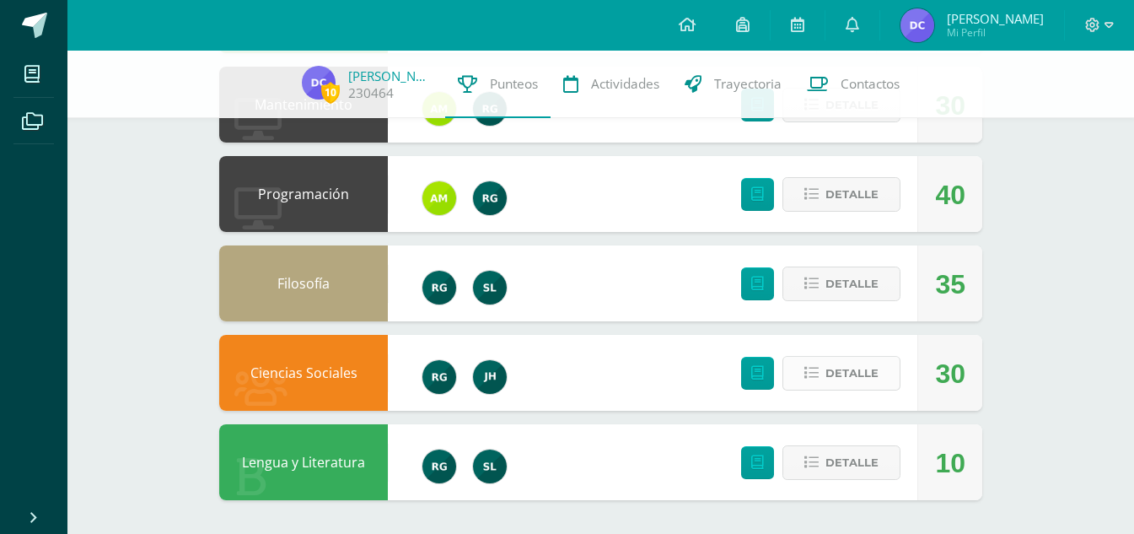
click at [849, 359] on span "Detalle" at bounding box center [851, 372] width 53 height 31
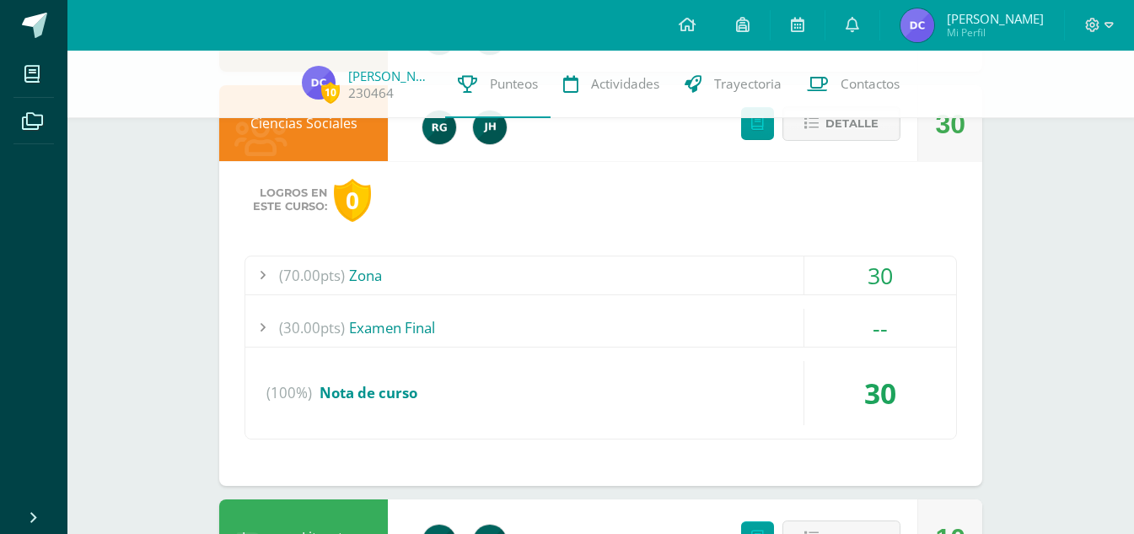
scroll to position [1344, 0]
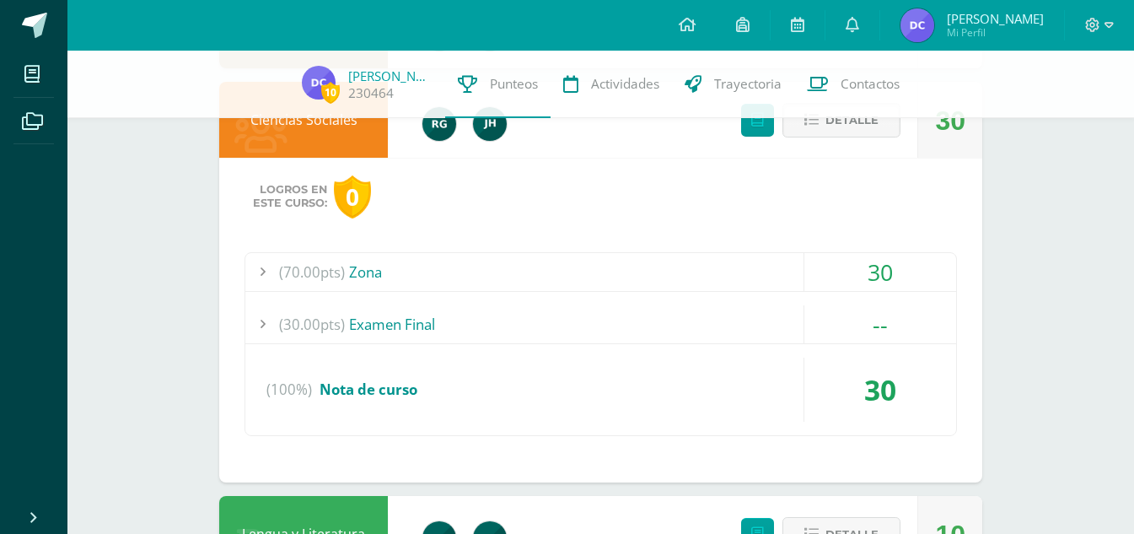
click at [325, 281] on span "(70.00pts)" at bounding box center [312, 272] width 66 height 38
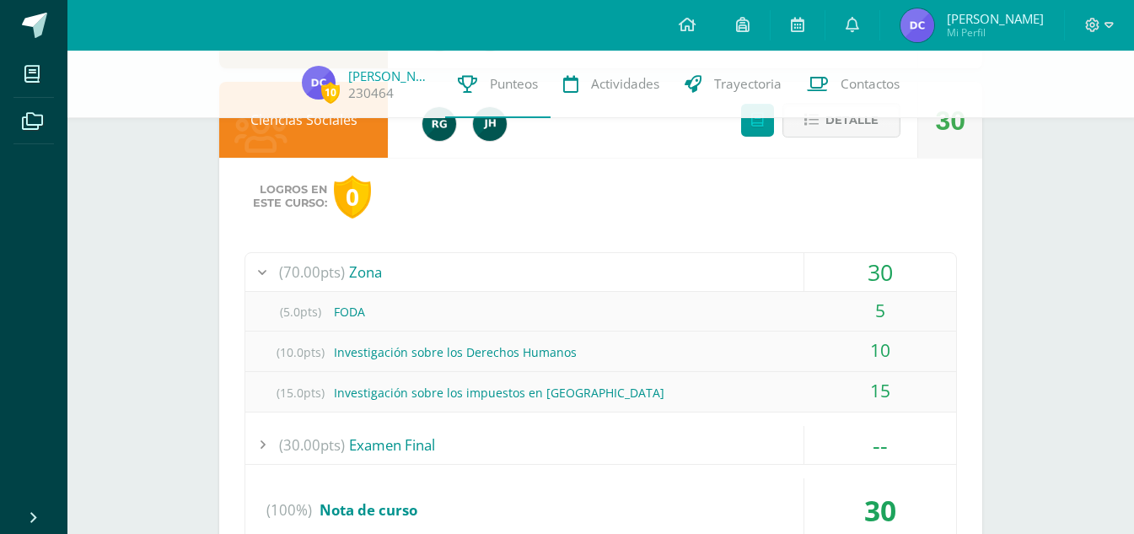
click at [330, 276] on span "(70.00pts)" at bounding box center [312, 272] width 66 height 38
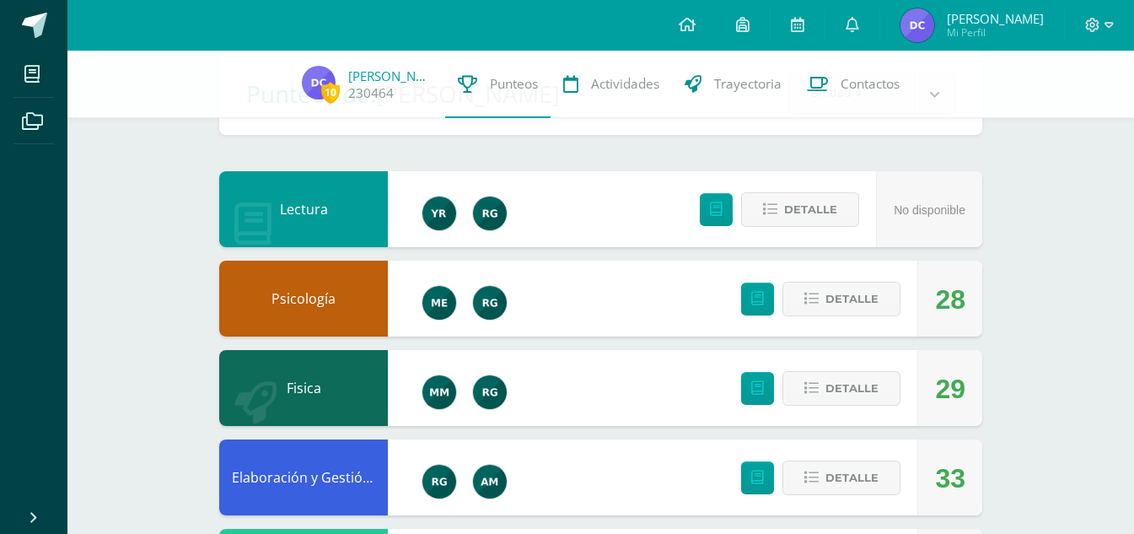
scroll to position [253, 0]
